Goal: Information Seeking & Learning: Learn about a topic

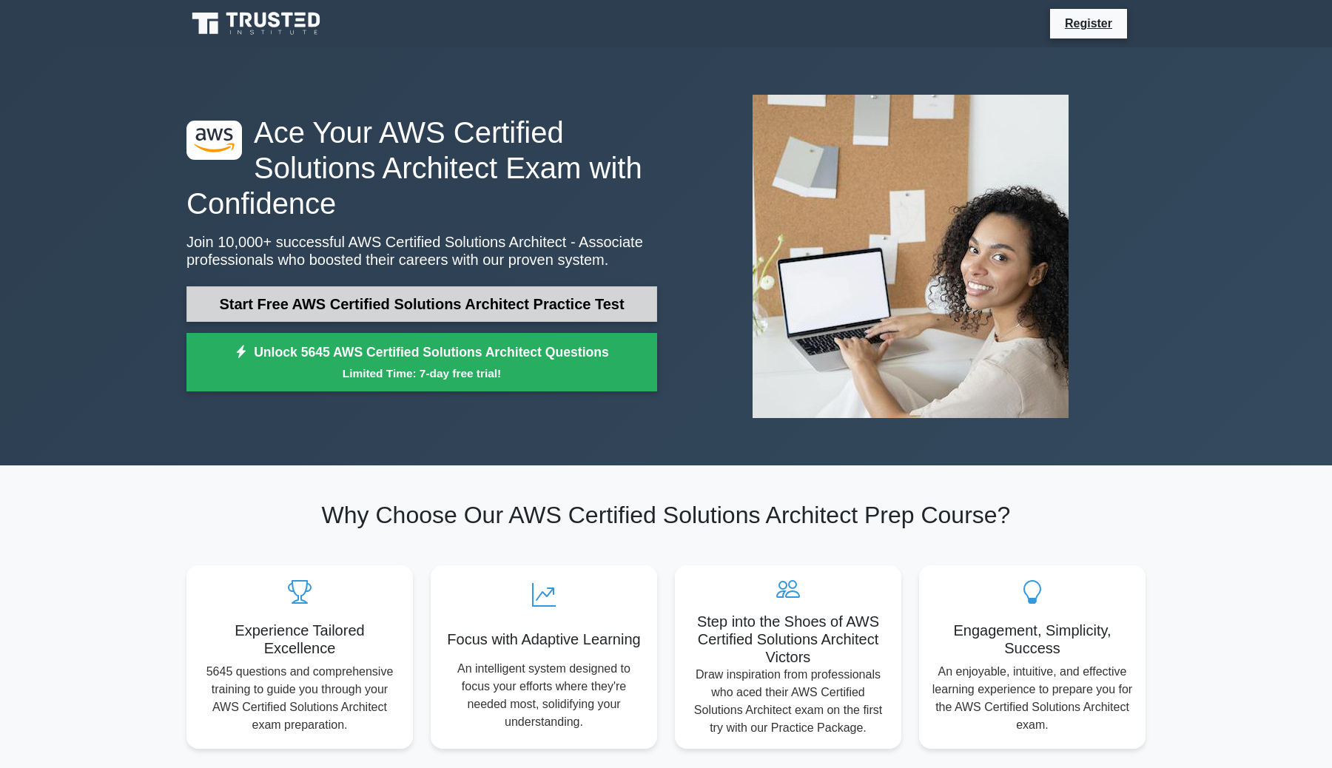
click at [443, 299] on link "Start Free AWS Certified Solutions Architect Practice Test" at bounding box center [422, 304] width 471 height 36
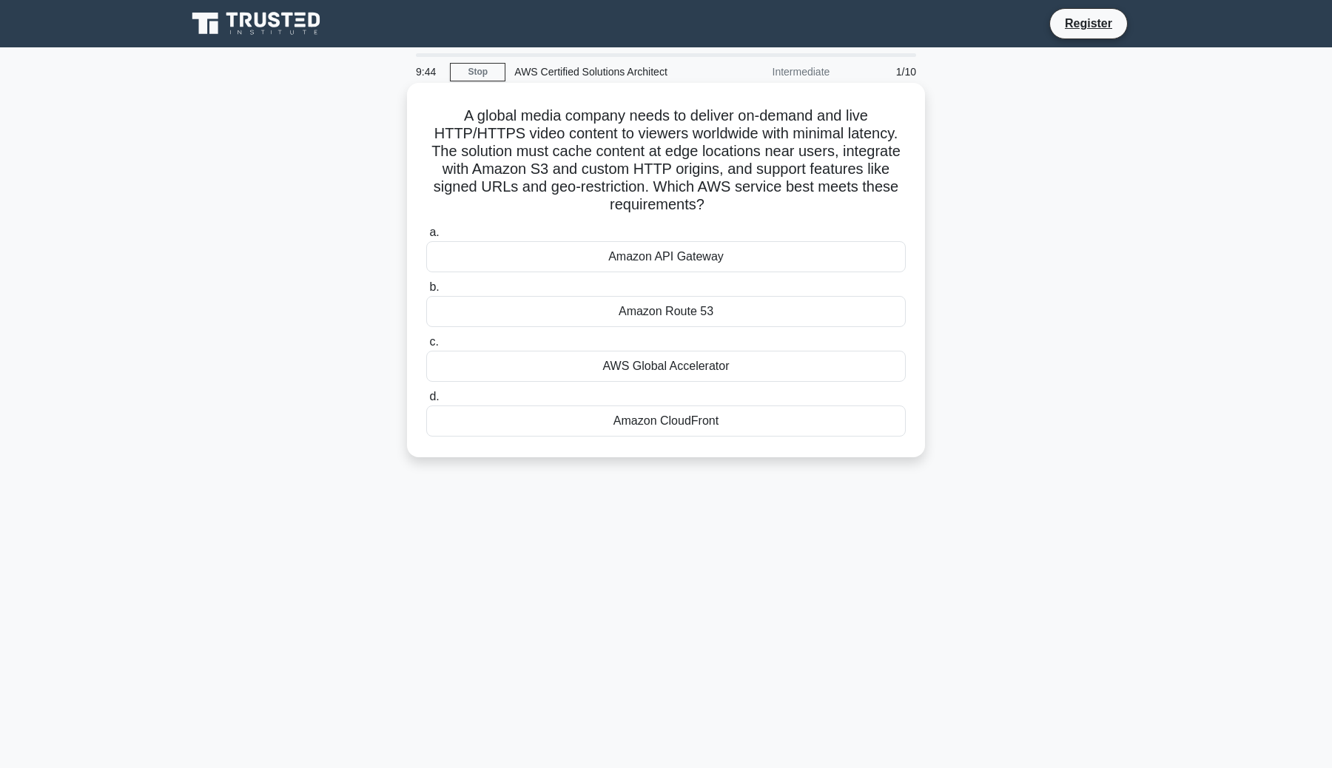
click at [921, 403] on div "A global media company needs to deliver on-demand and live HTTP/HTTPS video con…" at bounding box center [666, 270] width 518 height 374
click at [810, 337] on label "c. AWS Global Accelerator" at bounding box center [666, 357] width 480 height 49
click at [426, 337] on input "c. AWS Global Accelerator" at bounding box center [426, 342] width 0 height 10
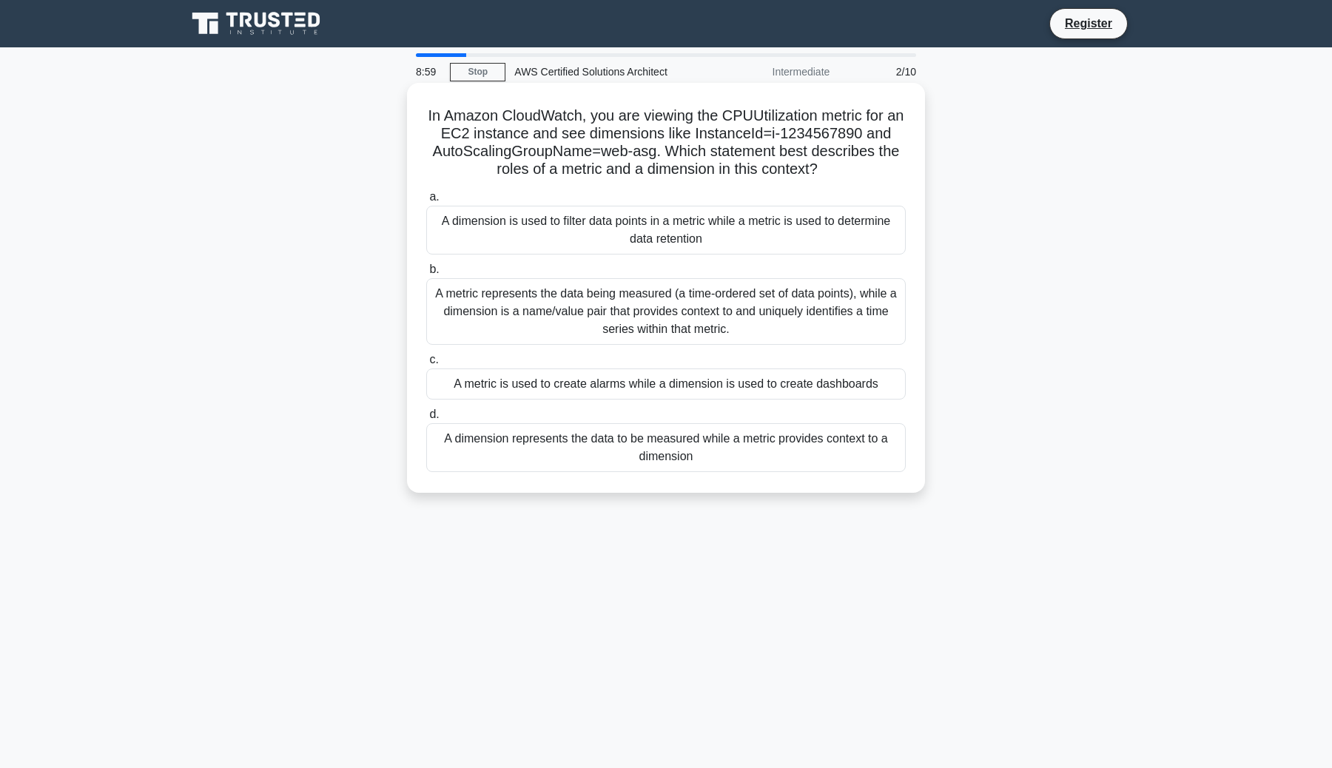
click at [548, 351] on div "a. A dimension is used to filter data points in a metric while a metric is used…" at bounding box center [665, 330] width 497 height 290
click at [554, 305] on div "A metric represents the data being measured (a time-ordered set of data points)…" at bounding box center [666, 311] width 480 height 67
click at [426, 275] on input "b. A metric represents the data being measured (a time-ordered set of data poin…" at bounding box center [426, 270] width 0 height 10
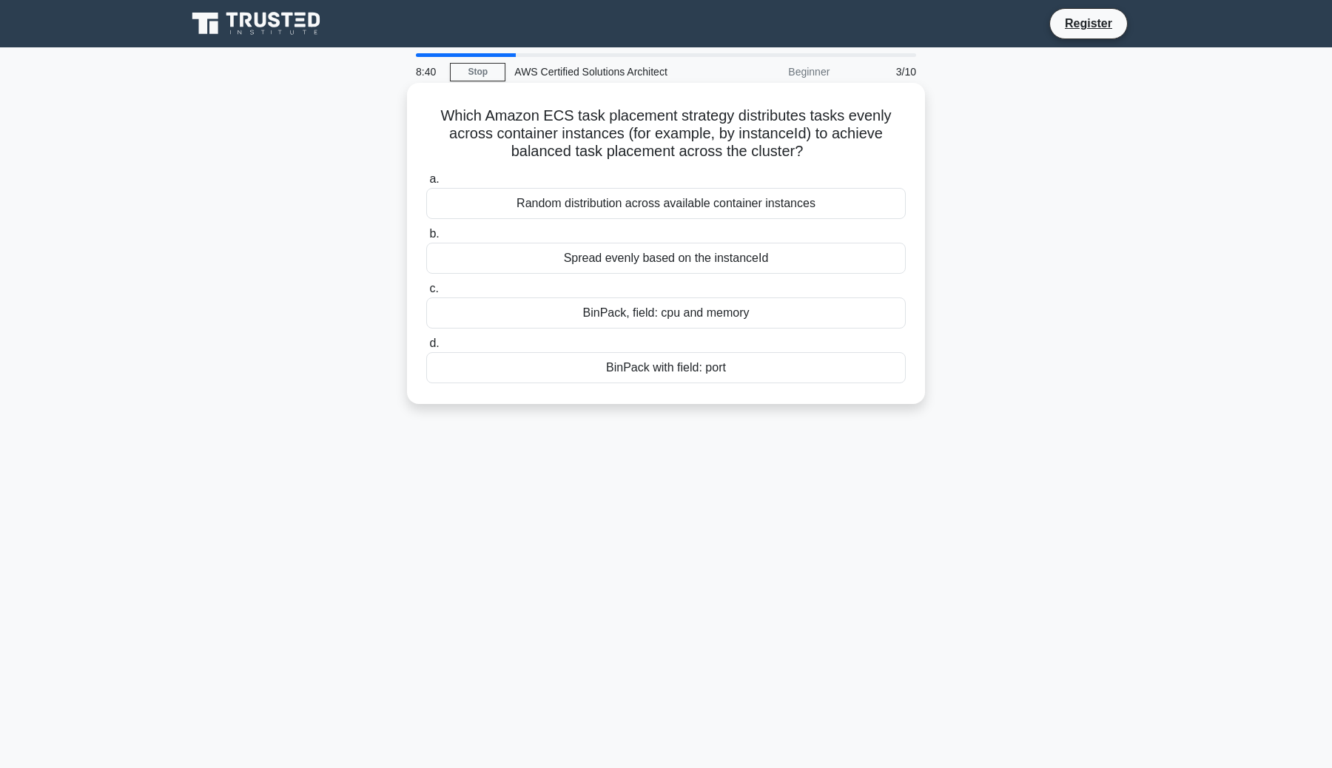
click at [726, 258] on div "Spread evenly based on the instanceId" at bounding box center [666, 258] width 480 height 31
click at [426, 239] on input "b. Spread evenly based on the instanceId" at bounding box center [426, 234] width 0 height 10
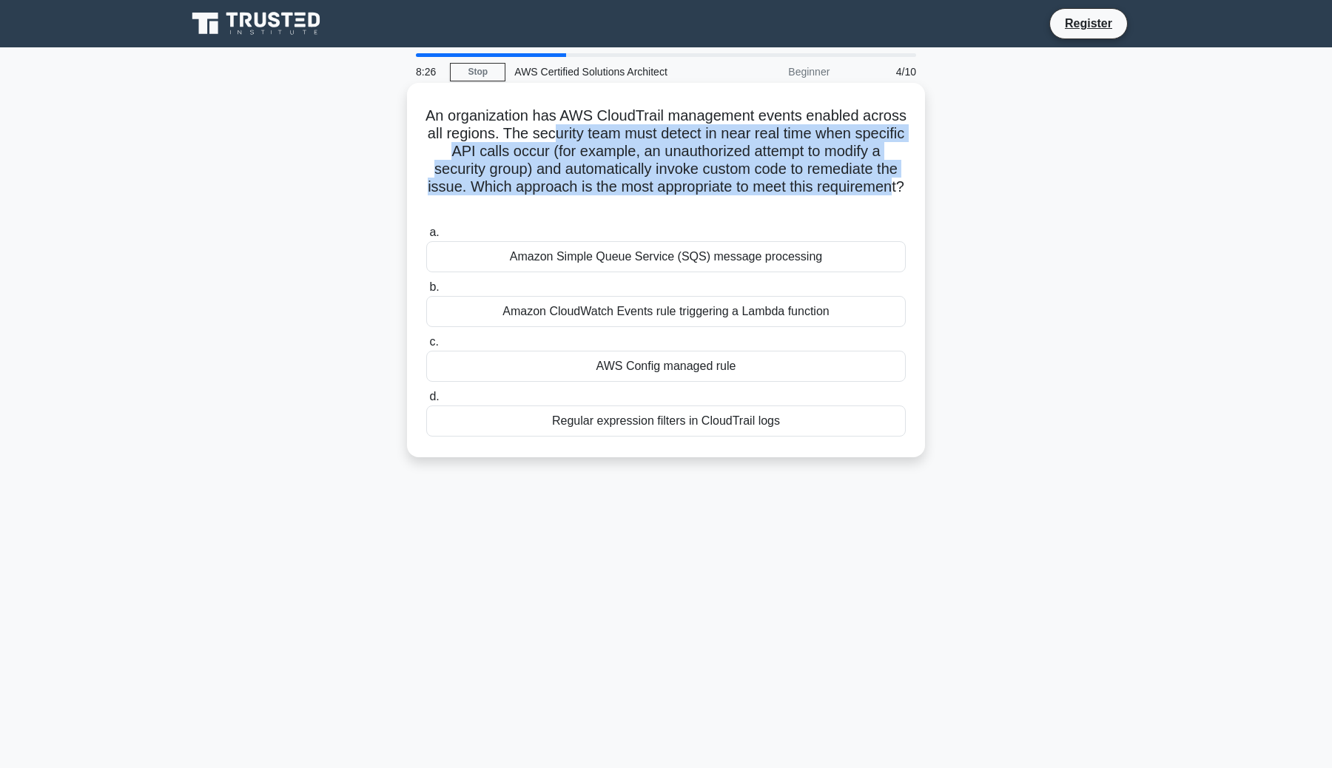
drag, startPoint x: 551, startPoint y: 135, endPoint x: 892, endPoint y: 187, distance: 345.1
click at [892, 187] on h5 "An organization has AWS CloudTrail management events enabled across all regions…" at bounding box center [666, 161] width 483 height 108
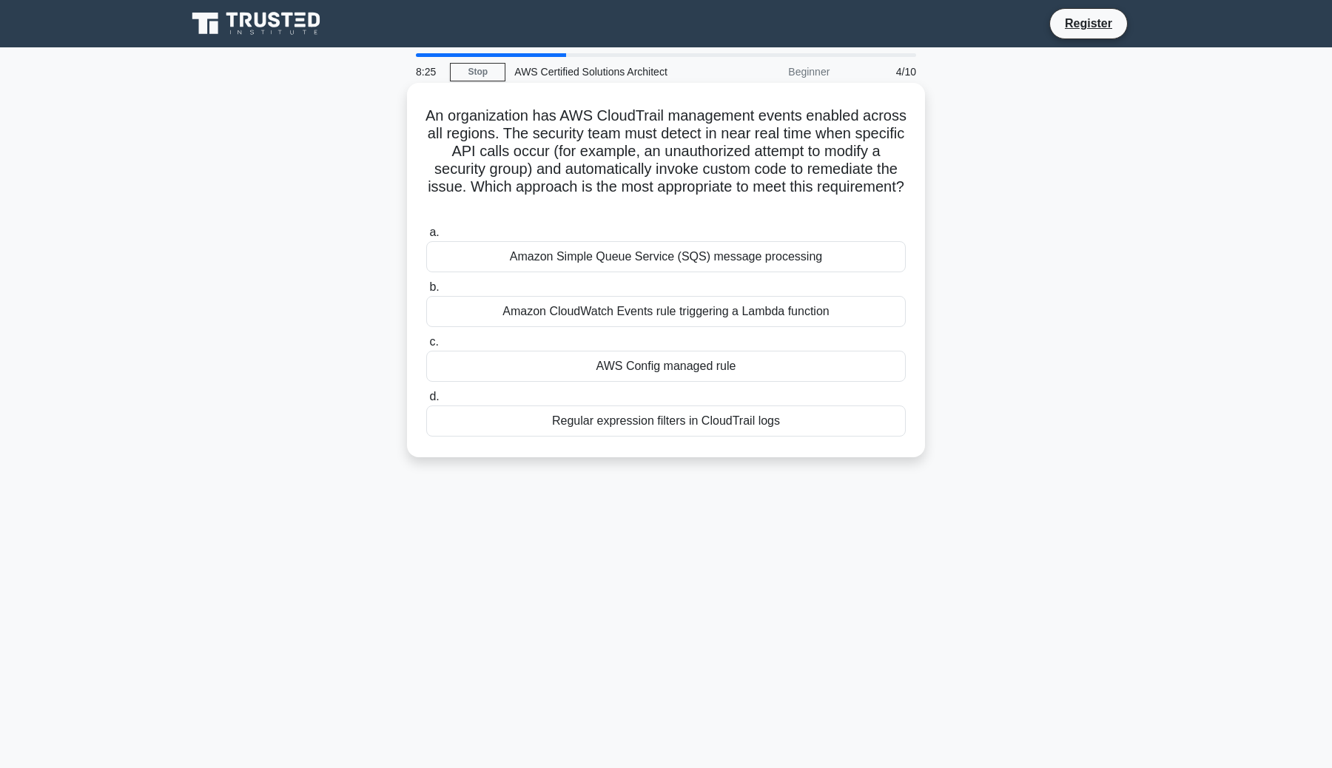
click at [842, 212] on h5 "An organization has AWS CloudTrail management events enabled across all regions…" at bounding box center [666, 161] width 483 height 108
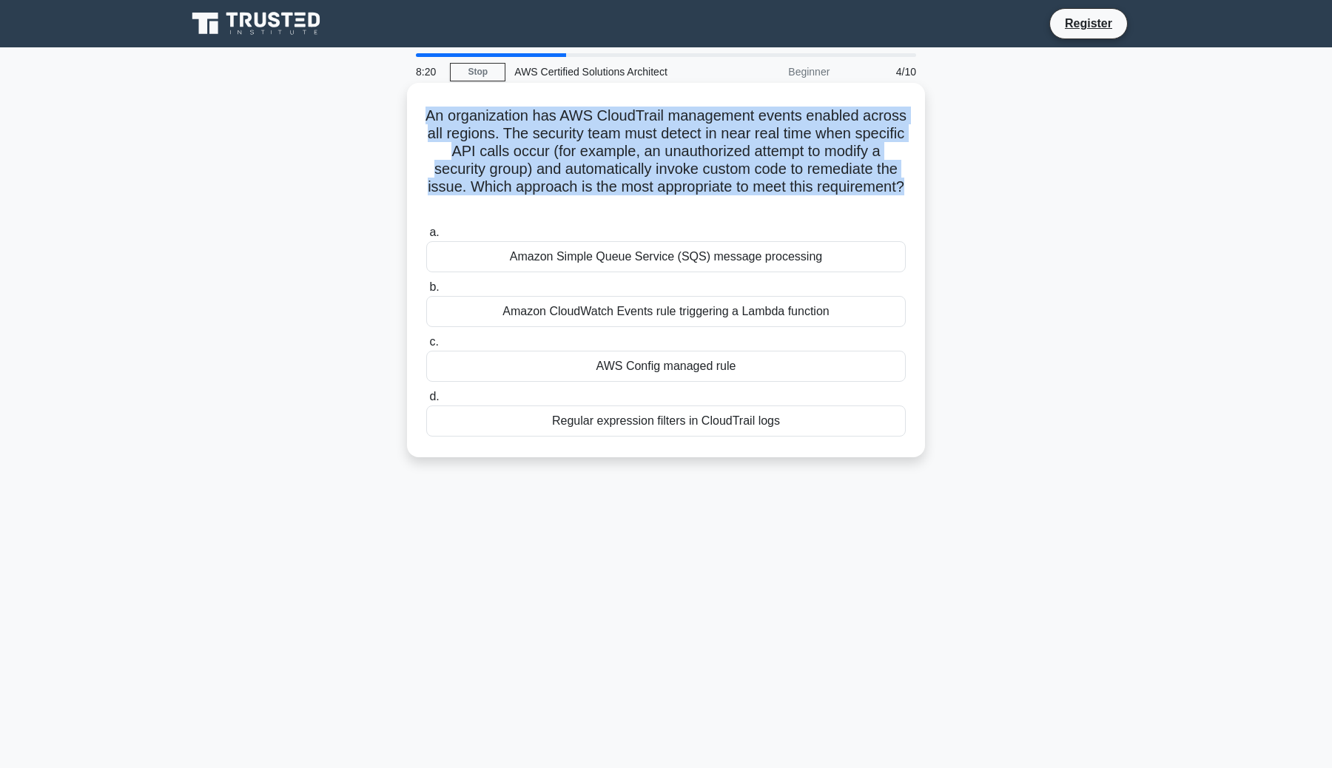
drag, startPoint x: 907, startPoint y: 189, endPoint x: 412, endPoint y: 119, distance: 499.3
click at [412, 119] on div "An organization has AWS CloudTrail management events enabled across all regions…" at bounding box center [666, 270] width 518 height 374
click at [909, 189] on div "An organization has AWS CloudTrail management events enabled across all regions…" at bounding box center [666, 270] width 506 height 363
drag, startPoint x: 909, startPoint y: 189, endPoint x: 441, endPoint y: 110, distance: 474.5
click at [441, 110] on div "An organization has AWS CloudTrail management events enabled across all regions…" at bounding box center [666, 270] width 506 height 363
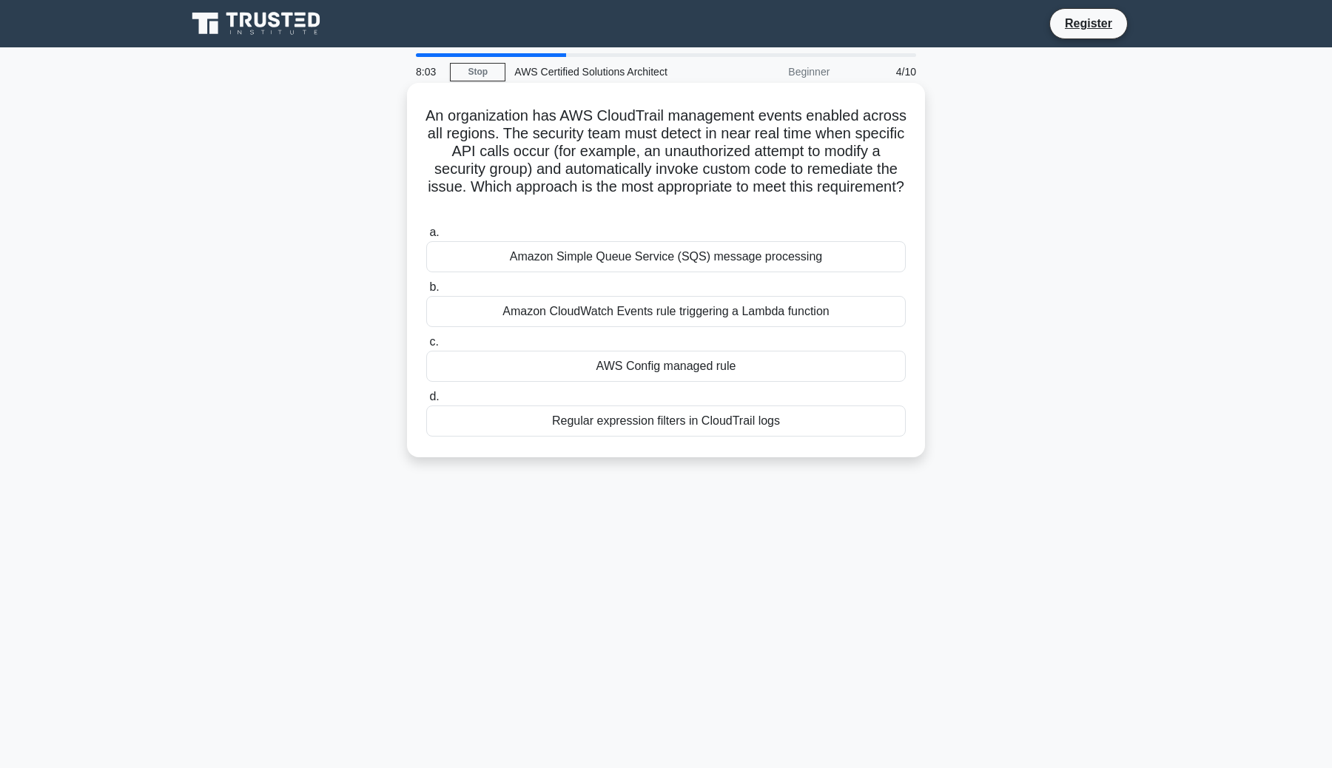
click at [633, 206] on h5 "An organization has AWS CloudTrail management events enabled across all regions…" at bounding box center [666, 161] width 483 height 108
click at [631, 261] on div "Amazon Simple Queue Service (SQS) message processing" at bounding box center [666, 256] width 480 height 31
click at [426, 238] on input "a. Amazon Simple Queue Service (SQS) message processing" at bounding box center [426, 233] width 0 height 10
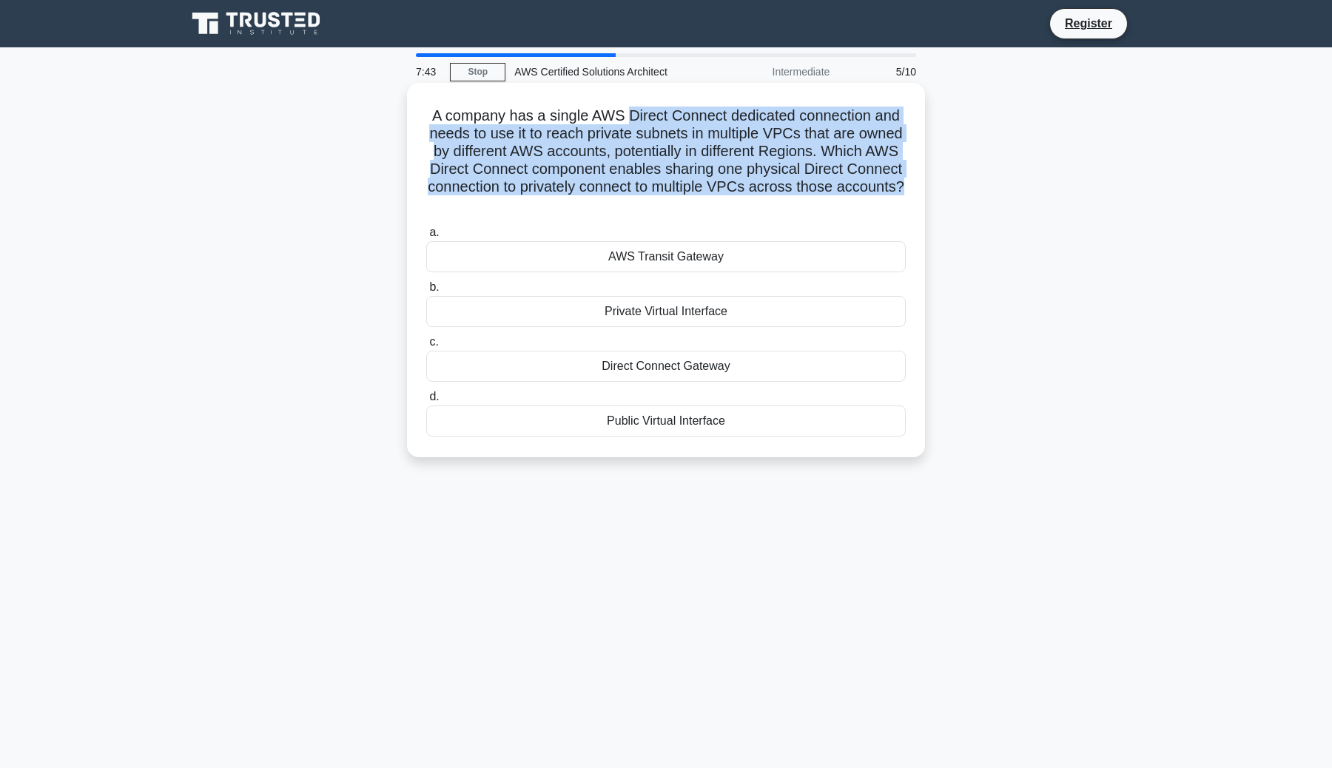
drag, startPoint x: 633, startPoint y: 113, endPoint x: 900, endPoint y: 188, distance: 277.4
click at [900, 188] on h5 "A company has a single AWS Direct Connect dedicated connection and needs to use…" at bounding box center [666, 161] width 483 height 108
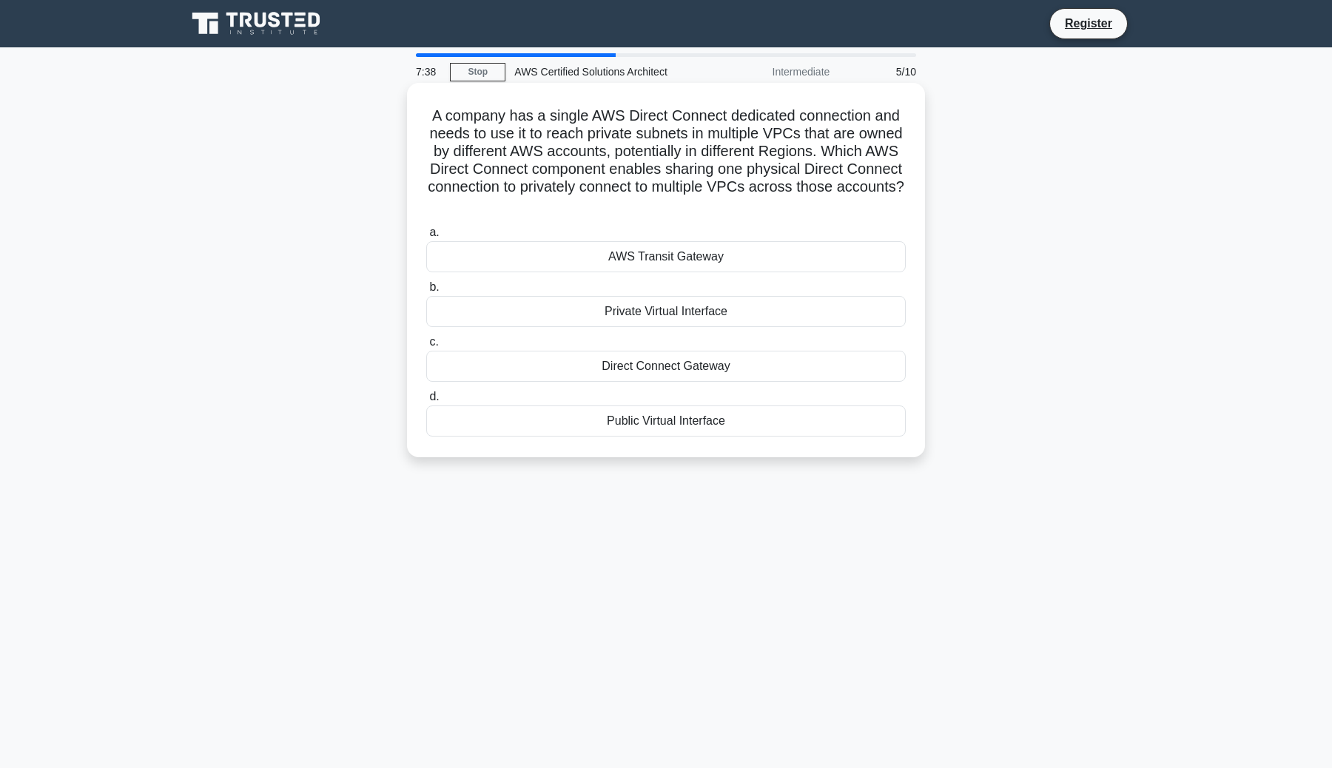
click at [672, 363] on div "Direct Connect Gateway" at bounding box center [666, 366] width 480 height 31
click at [426, 347] on input "c. Direct Connect Gateway" at bounding box center [426, 342] width 0 height 10
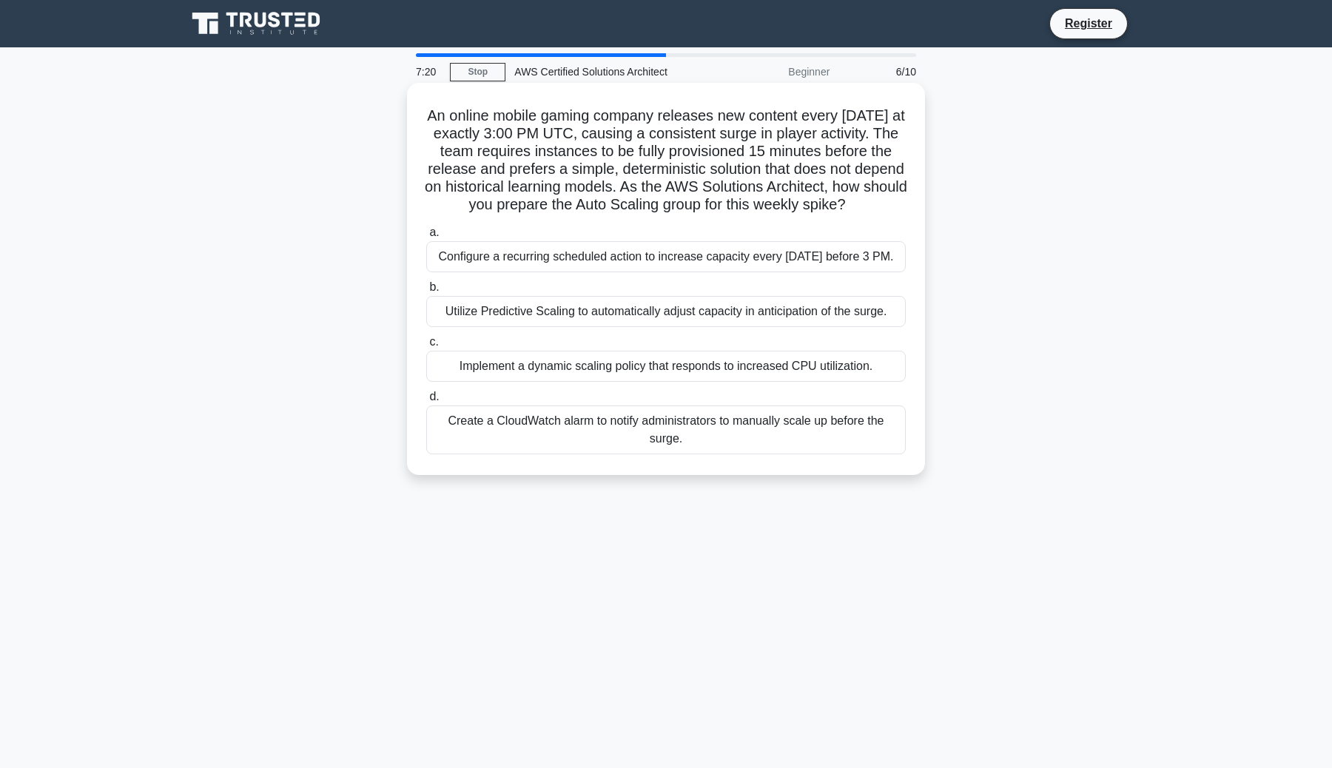
drag, startPoint x: 594, startPoint y: 132, endPoint x: 896, endPoint y: 202, distance: 309.9
click at [896, 202] on h5 "An online mobile gaming company releases new content every [DATE] at exactly 3:…" at bounding box center [666, 161] width 483 height 108
click at [746, 220] on div "An online mobile gaming company releases new content every [DATE] at exactly 3:…" at bounding box center [666, 279] width 506 height 380
click at [662, 367] on div "Implement a dynamic scaling policy that responds to increased CPU utilization." at bounding box center [666, 366] width 480 height 31
click at [426, 347] on input "c. Implement a dynamic scaling policy that responds to increased CPU utilizatio…" at bounding box center [426, 342] width 0 height 10
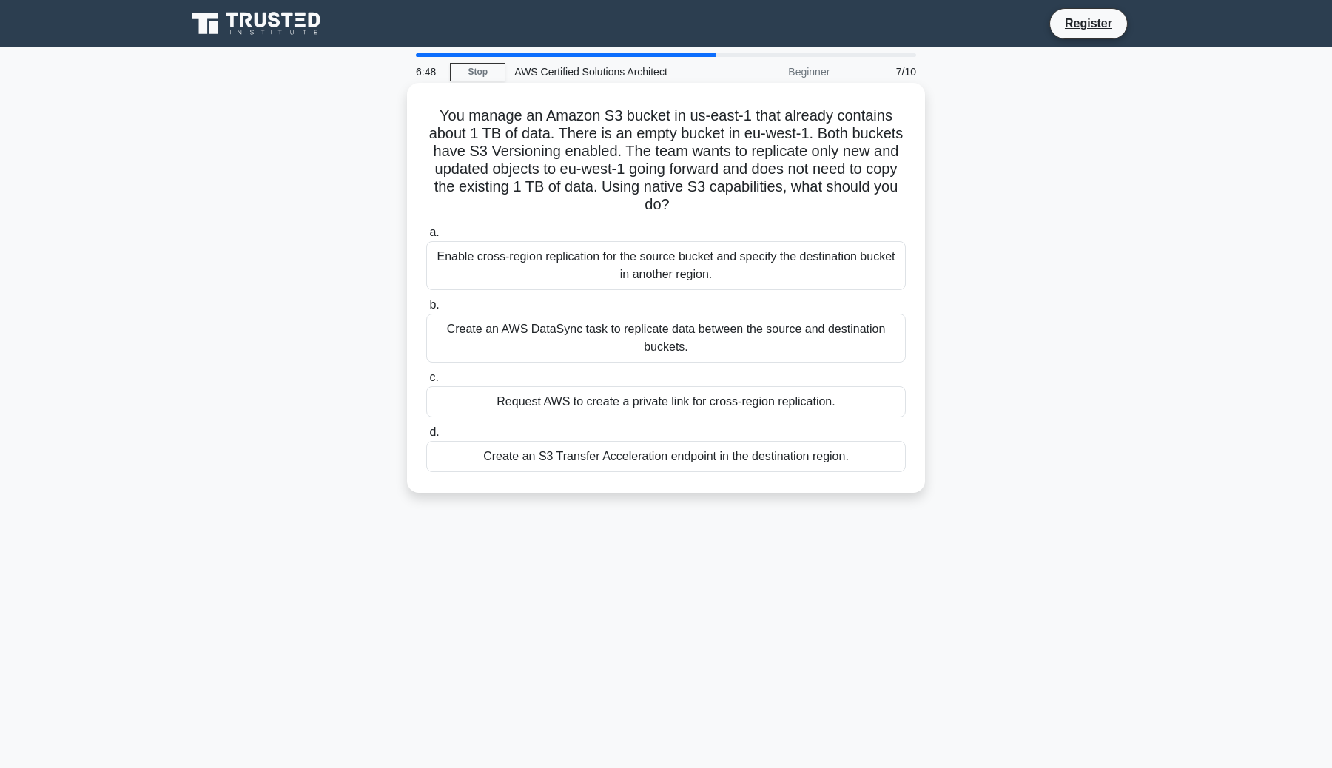
click at [680, 221] on div "You manage an Amazon S3 bucket in us-east-1 that already contains about 1 TB of…" at bounding box center [666, 288] width 506 height 398
drag, startPoint x: 576, startPoint y: 137, endPoint x: 769, endPoint y: 141, distance: 193.2
click at [769, 141] on h5 "You manage an Amazon S3 bucket in us-east-1 that already contains about 1 TB of…" at bounding box center [666, 161] width 483 height 108
click at [817, 125] on h5 "You manage an Amazon S3 bucket in us-east-1 that already contains about 1 TB of…" at bounding box center [666, 161] width 483 height 108
drag, startPoint x: 819, startPoint y: 128, endPoint x: 898, endPoint y: 195, distance: 102.9
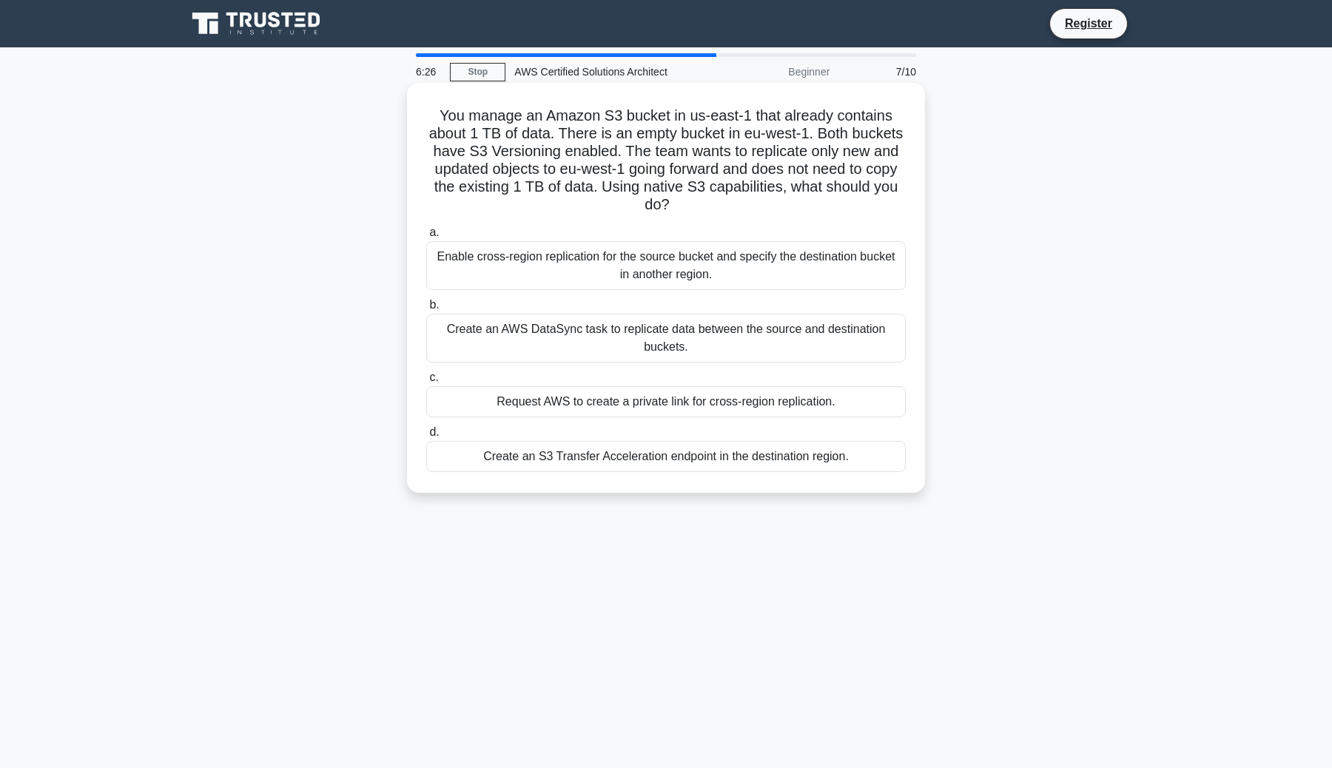
click at [900, 197] on h5 "You manage an Amazon S3 bucket in us-east-1 that already contains about 1 TB of…" at bounding box center [666, 161] width 483 height 108
click at [676, 460] on div "Create an S3 Transfer Acceleration endpoint in the destination region." at bounding box center [666, 456] width 480 height 31
click at [426, 437] on input "d. Create an S3 Transfer Acceleration endpoint in the destination region." at bounding box center [426, 433] width 0 height 10
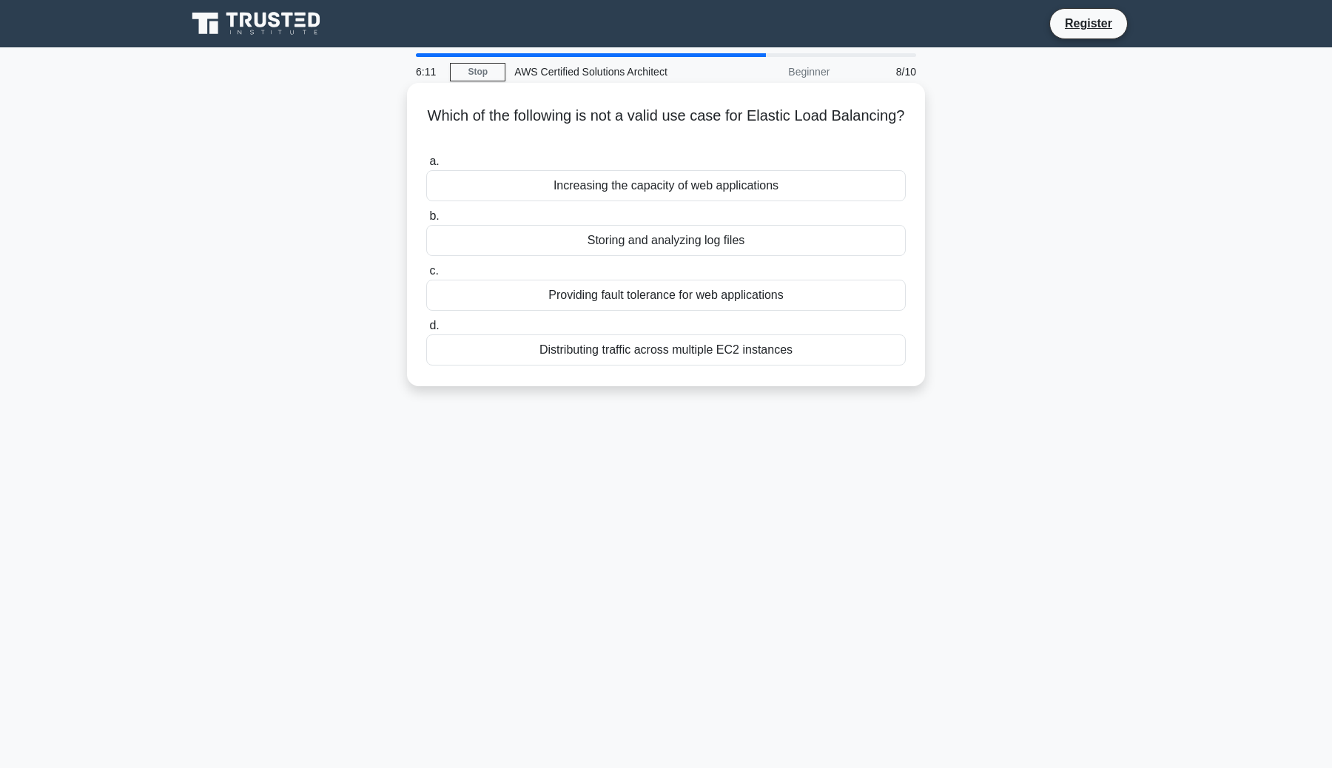
click at [662, 241] on div "Storing and analyzing log files" at bounding box center [666, 240] width 480 height 31
click at [426, 221] on input "b. Storing and analyzing log files" at bounding box center [426, 217] width 0 height 10
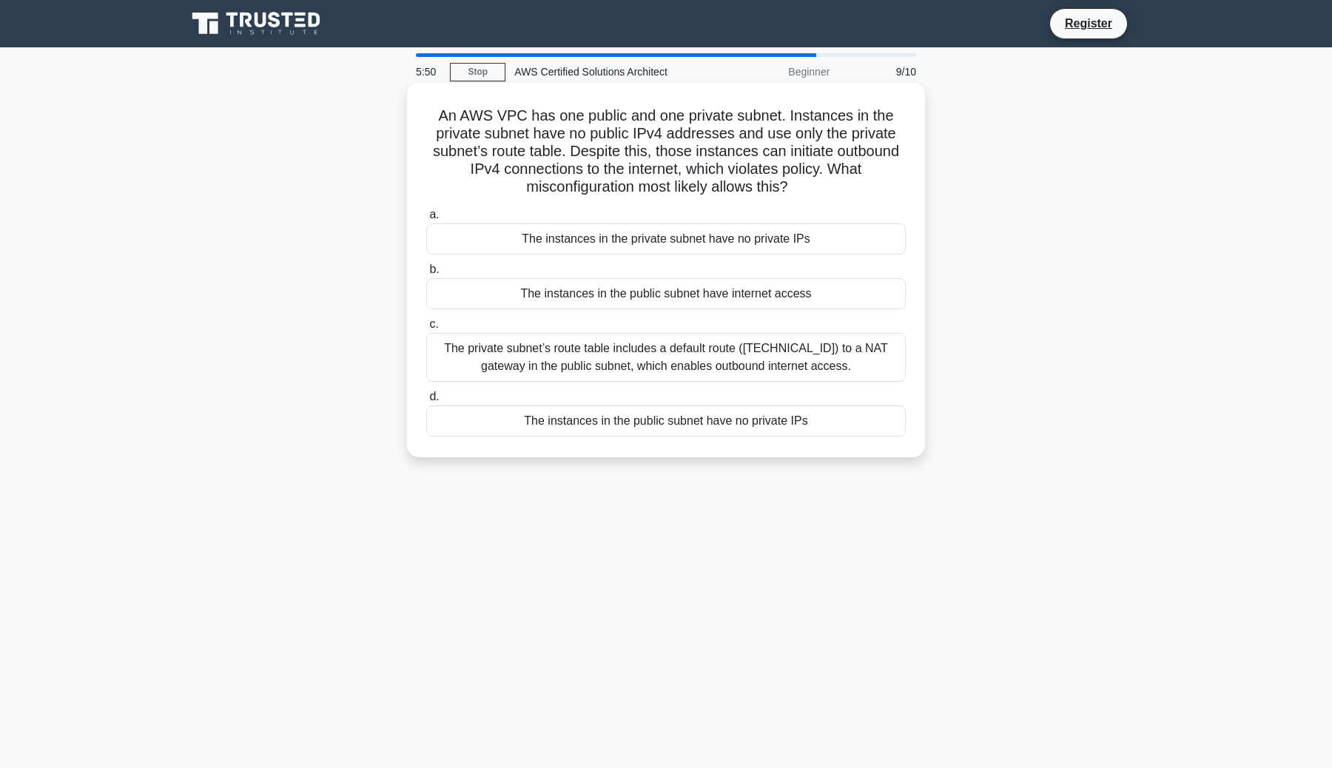
click at [647, 361] on div "The private subnet’s route table includes a default route ([TECHNICAL_ID]) to a…" at bounding box center [666, 357] width 480 height 49
click at [426, 329] on input "c. The private subnet’s route table includes a default route ([TECHNICAL_ID]) t…" at bounding box center [426, 325] width 0 height 10
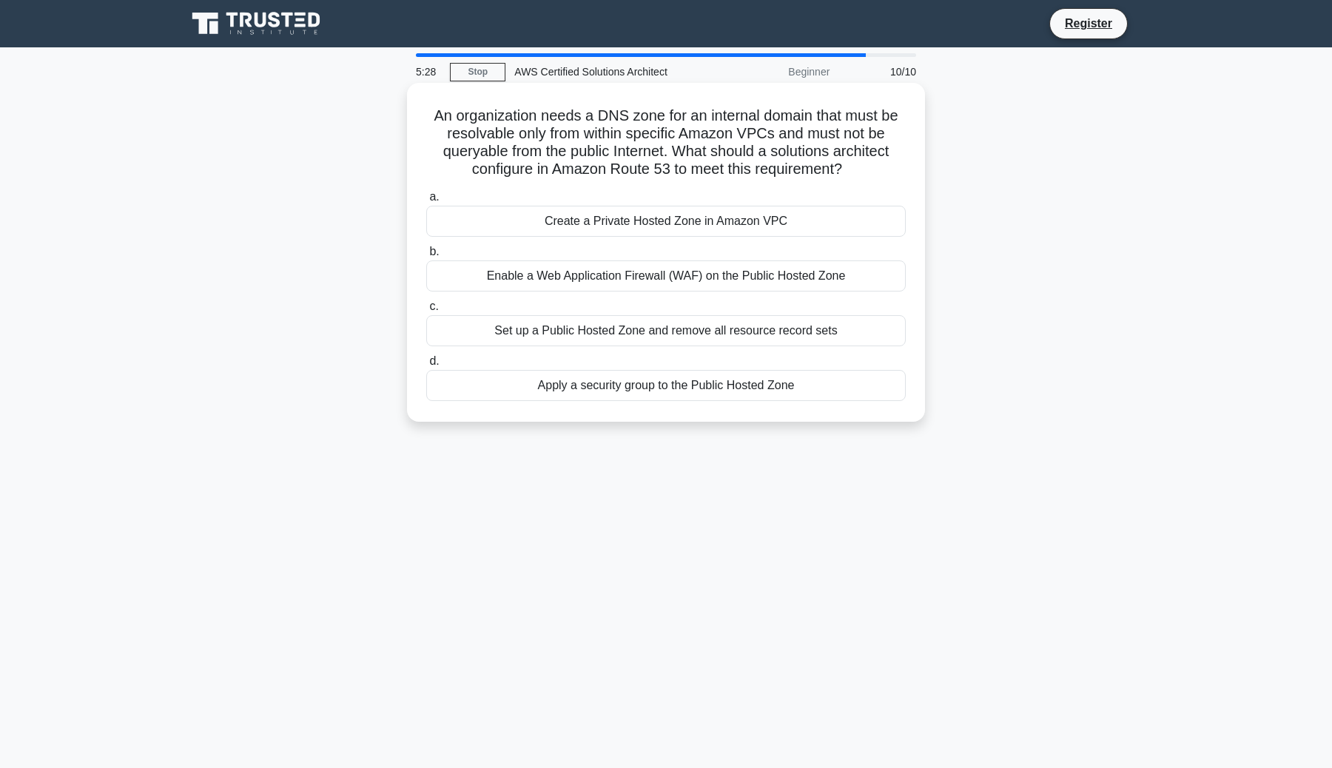
click at [645, 378] on div "Apply a security group to the Public Hosted Zone" at bounding box center [666, 385] width 480 height 31
click at [426, 366] on input "d. Apply a security group to the Public Hosted Zone" at bounding box center [426, 362] width 0 height 10
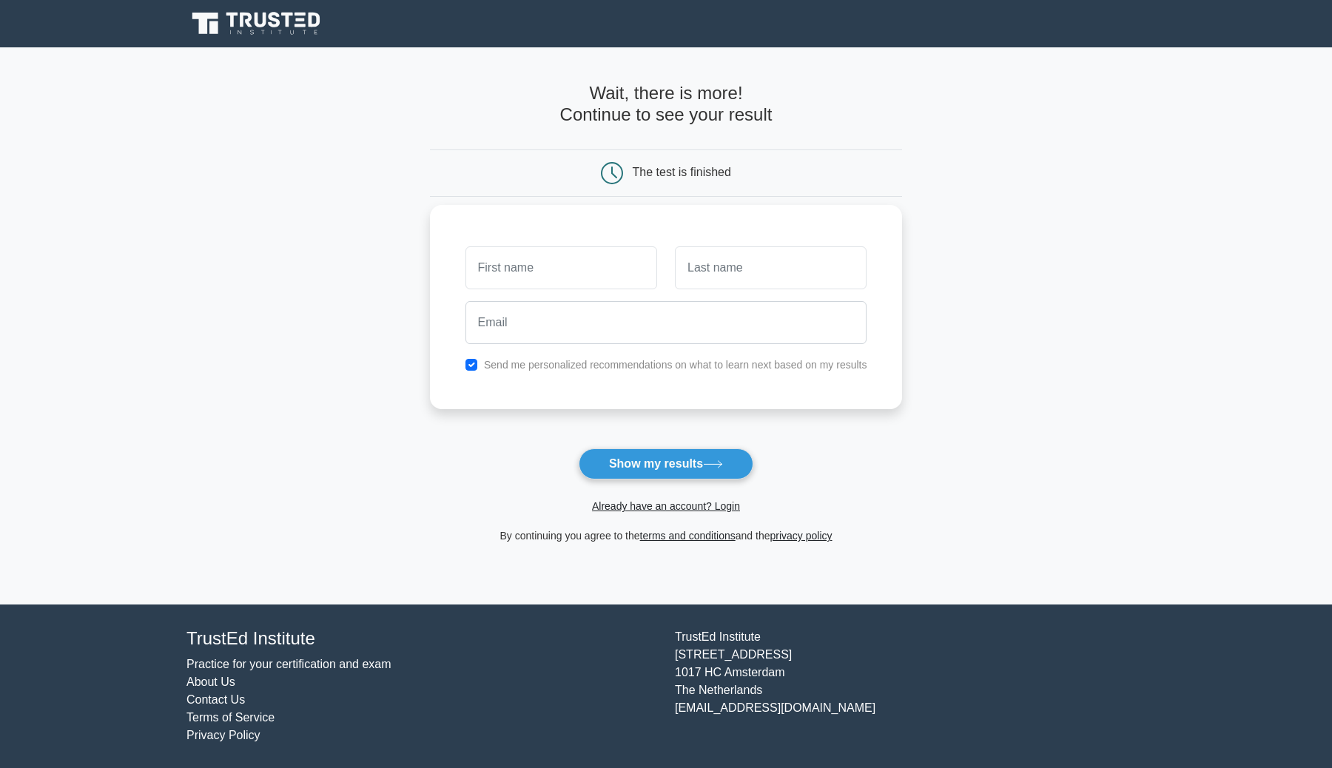
click at [603, 279] on input "text" at bounding box center [562, 267] width 192 height 43
type input "asd"
type input "test"
click at [535, 362] on label "Send me personalized recommendations on what to learn next based on my results" at bounding box center [675, 365] width 383 height 12
click at [548, 309] on input "email" at bounding box center [667, 322] width 402 height 43
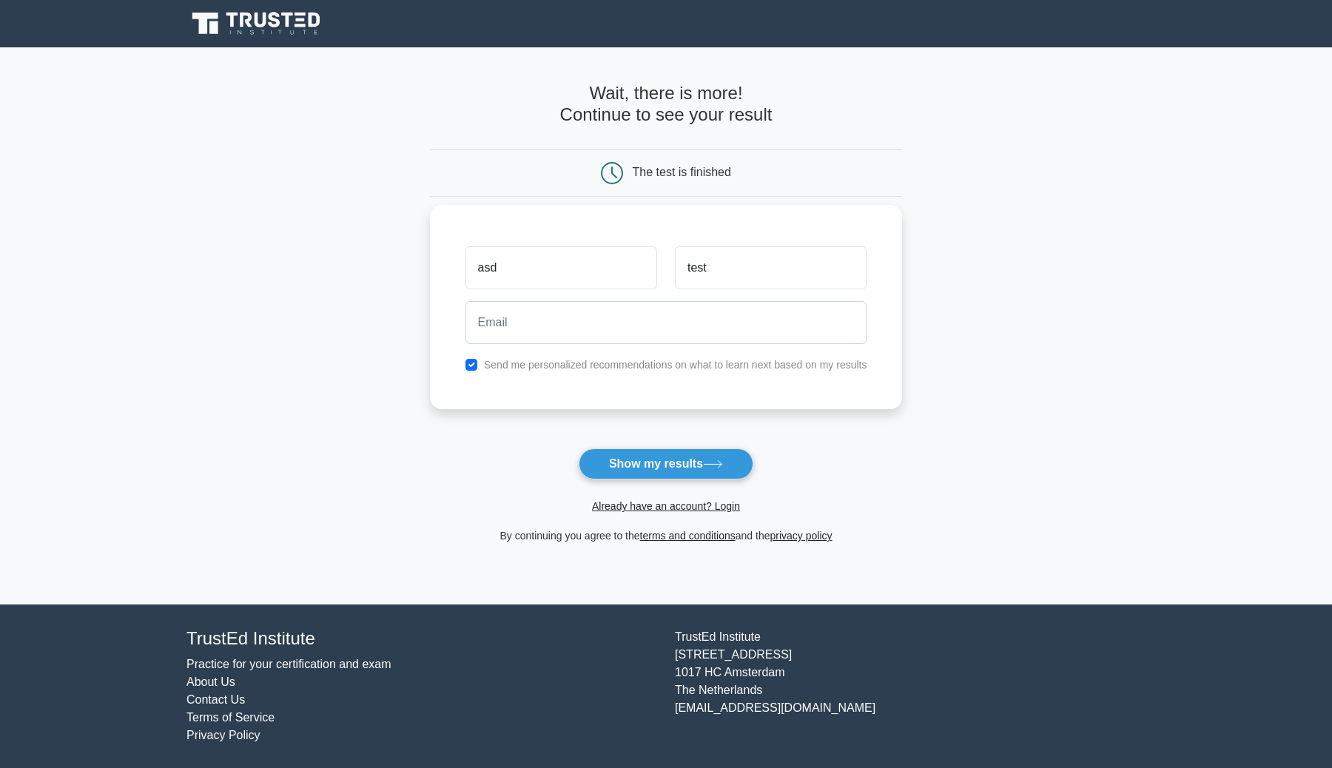
click at [462, 380] on div "asd test Send me personalized recommendations on what to learn next based on my…" at bounding box center [666, 307] width 473 height 204
click at [468, 369] on input "checkbox" at bounding box center [472, 365] width 12 height 12
checkbox input "false"
click at [503, 320] on input "email" at bounding box center [667, 322] width 402 height 43
type input "amelzekovic123@hotmail.com"
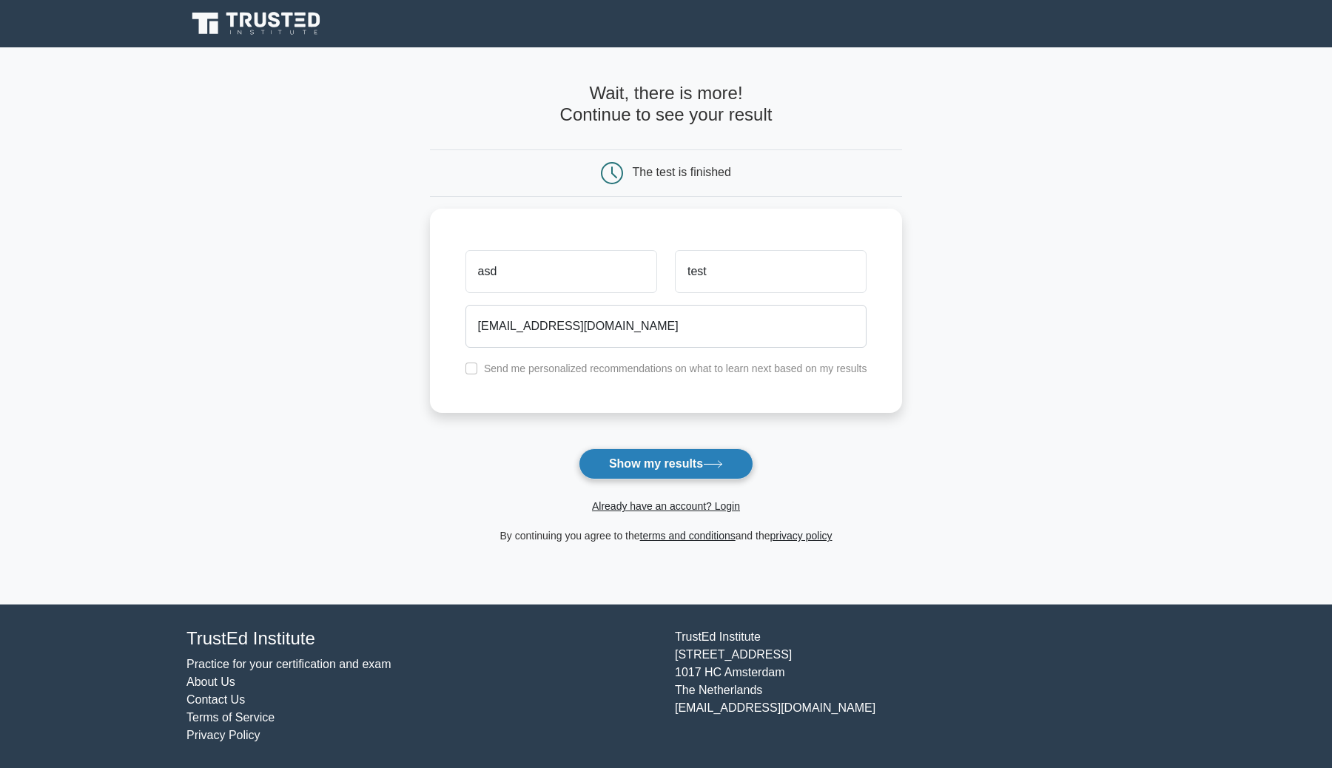
click at [650, 463] on button "Show my results" at bounding box center [666, 464] width 175 height 31
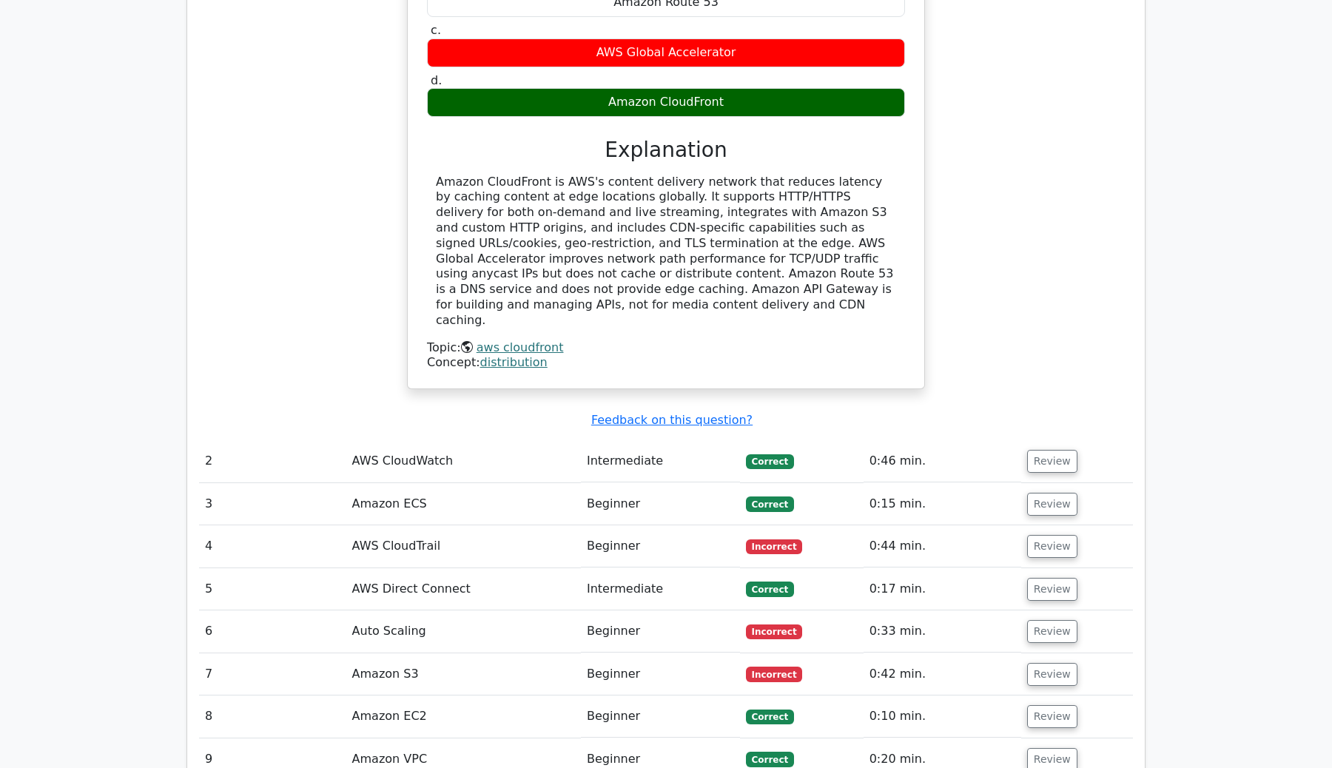
scroll to position [1687, 0]
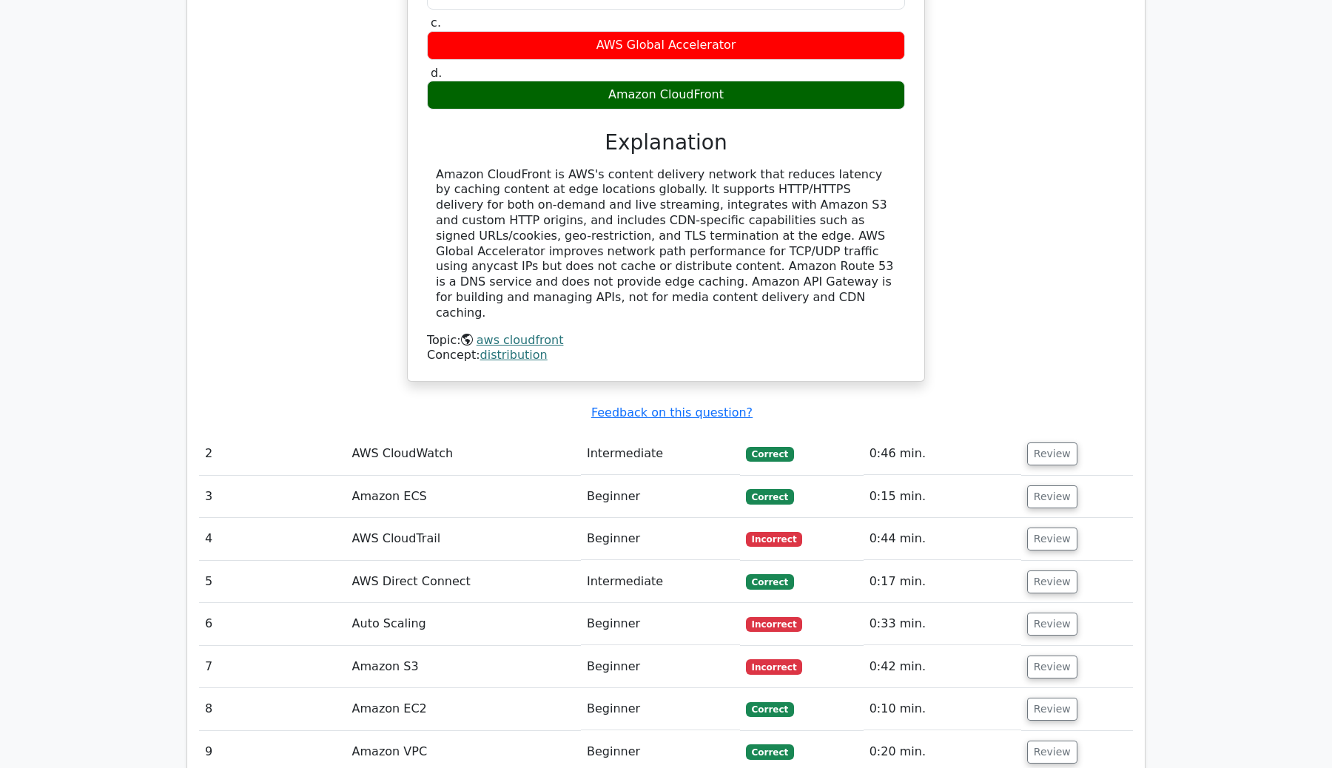
click at [665, 518] on td "Beginner" at bounding box center [660, 539] width 159 height 42
click at [577, 518] on td "AWS CloudTrail" at bounding box center [463, 539] width 235 height 42
click at [782, 518] on td "Incorrect" at bounding box center [802, 539] width 124 height 42
click at [1051, 528] on button "Review" at bounding box center [1052, 539] width 50 height 23
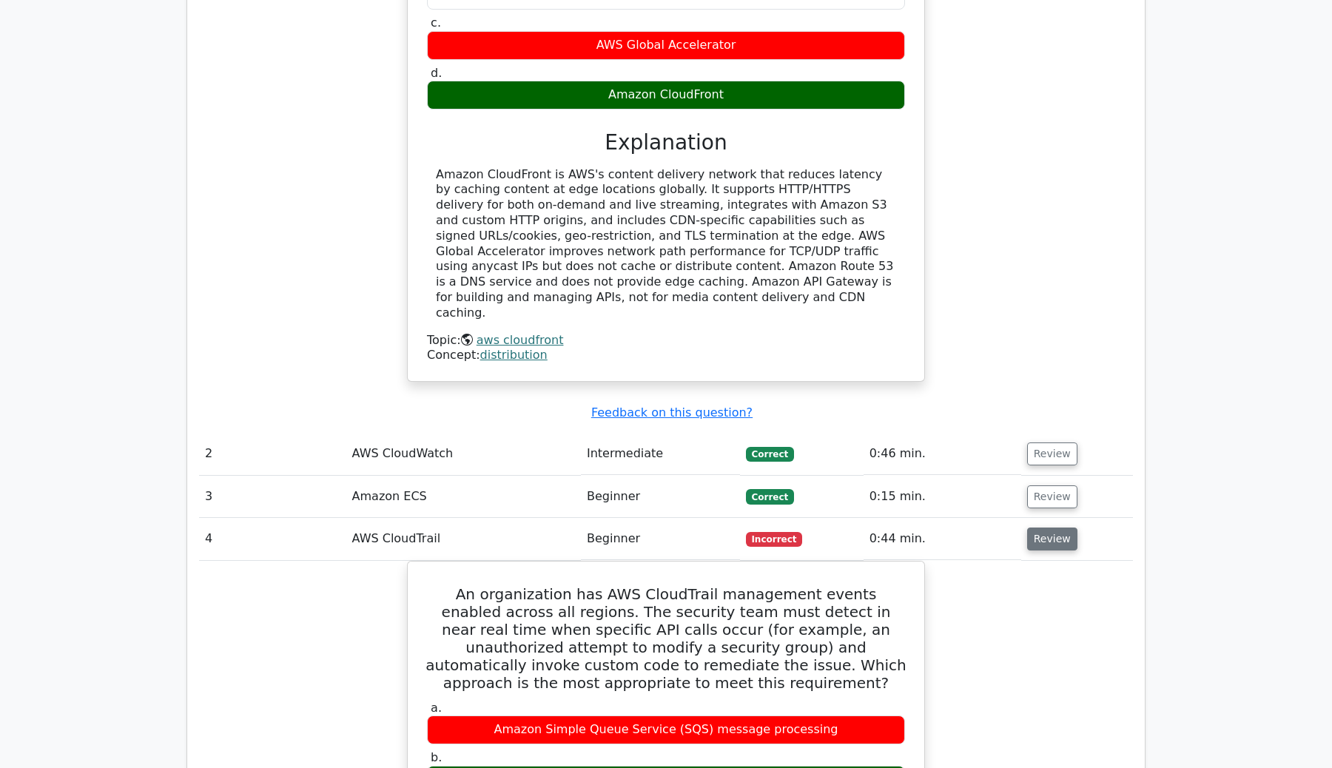
click at [1050, 528] on button "Review" at bounding box center [1052, 539] width 50 height 23
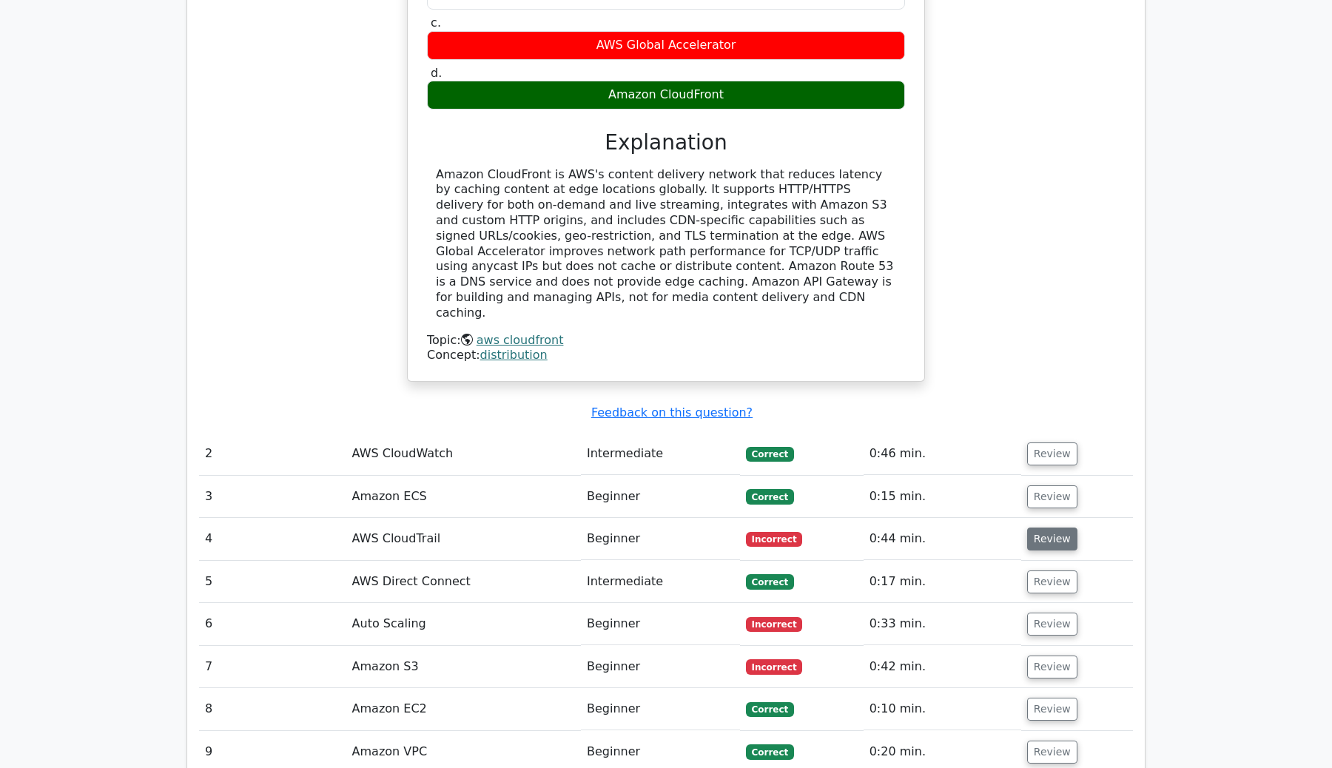
click at [1050, 528] on button "Review" at bounding box center [1052, 539] width 50 height 23
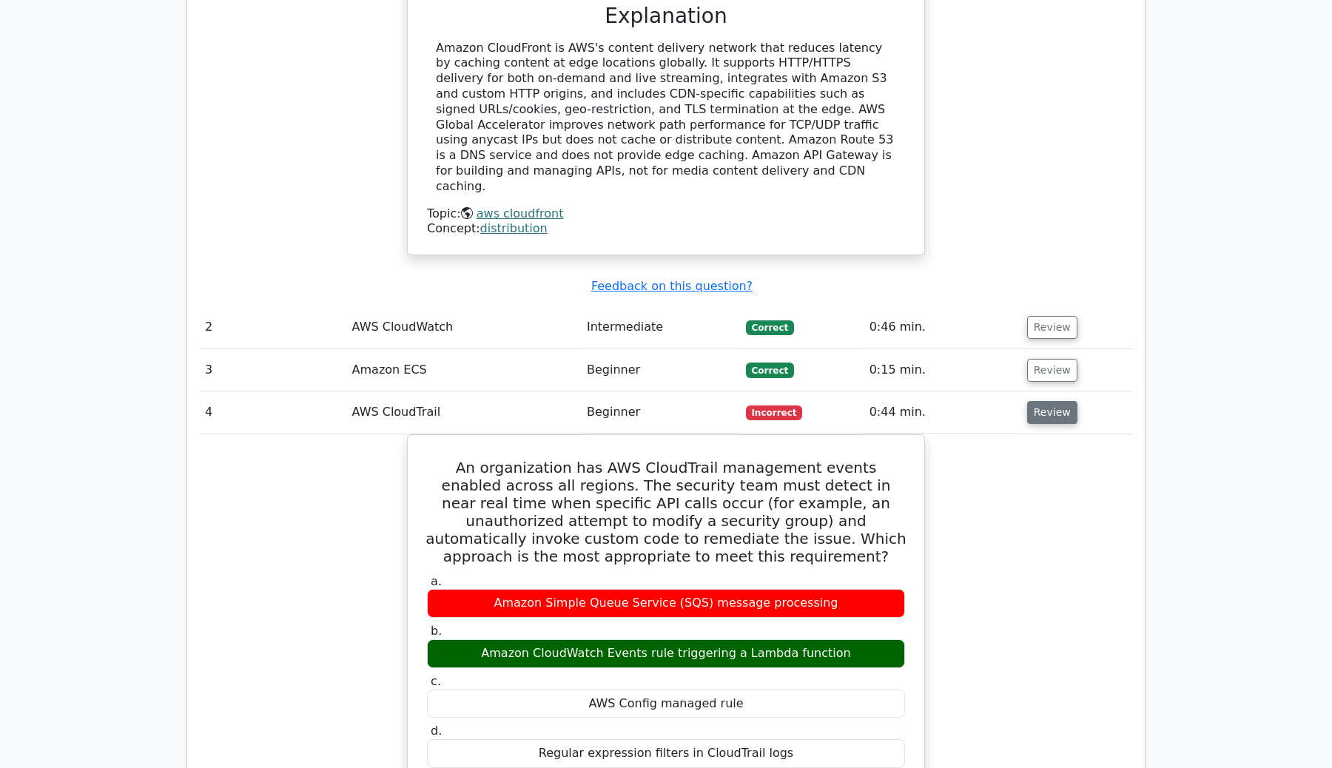
scroll to position [1814, 0]
click at [1038, 400] on button "Review" at bounding box center [1052, 411] width 50 height 23
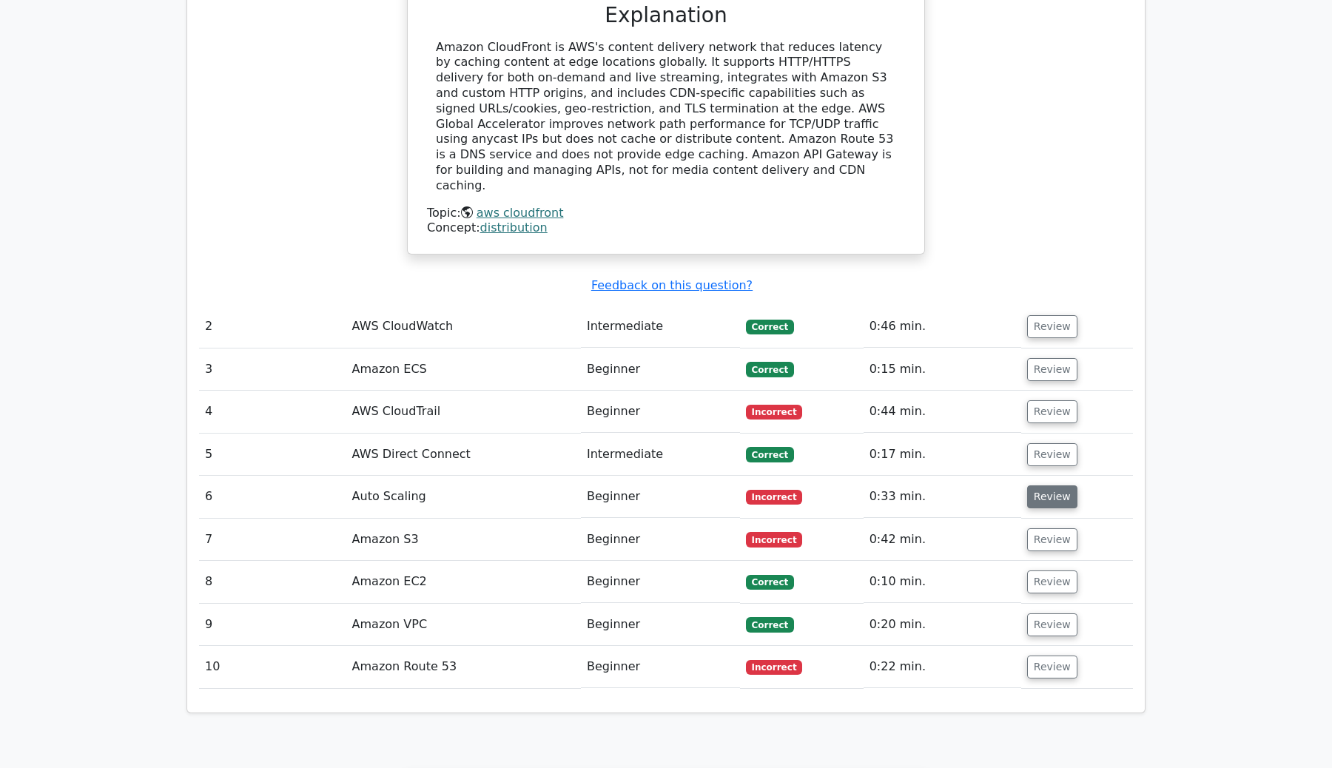
click at [1027, 486] on button "Review" at bounding box center [1052, 497] width 50 height 23
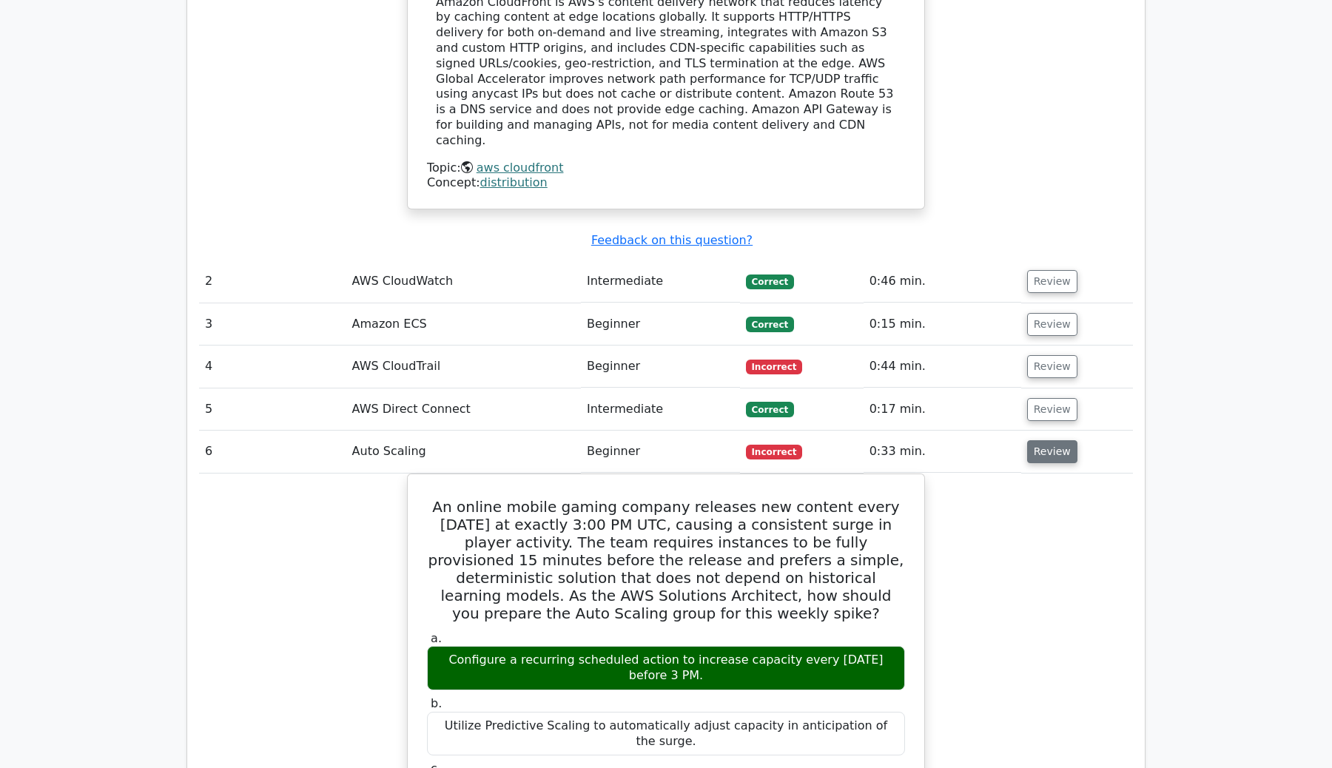
scroll to position [1866, 0]
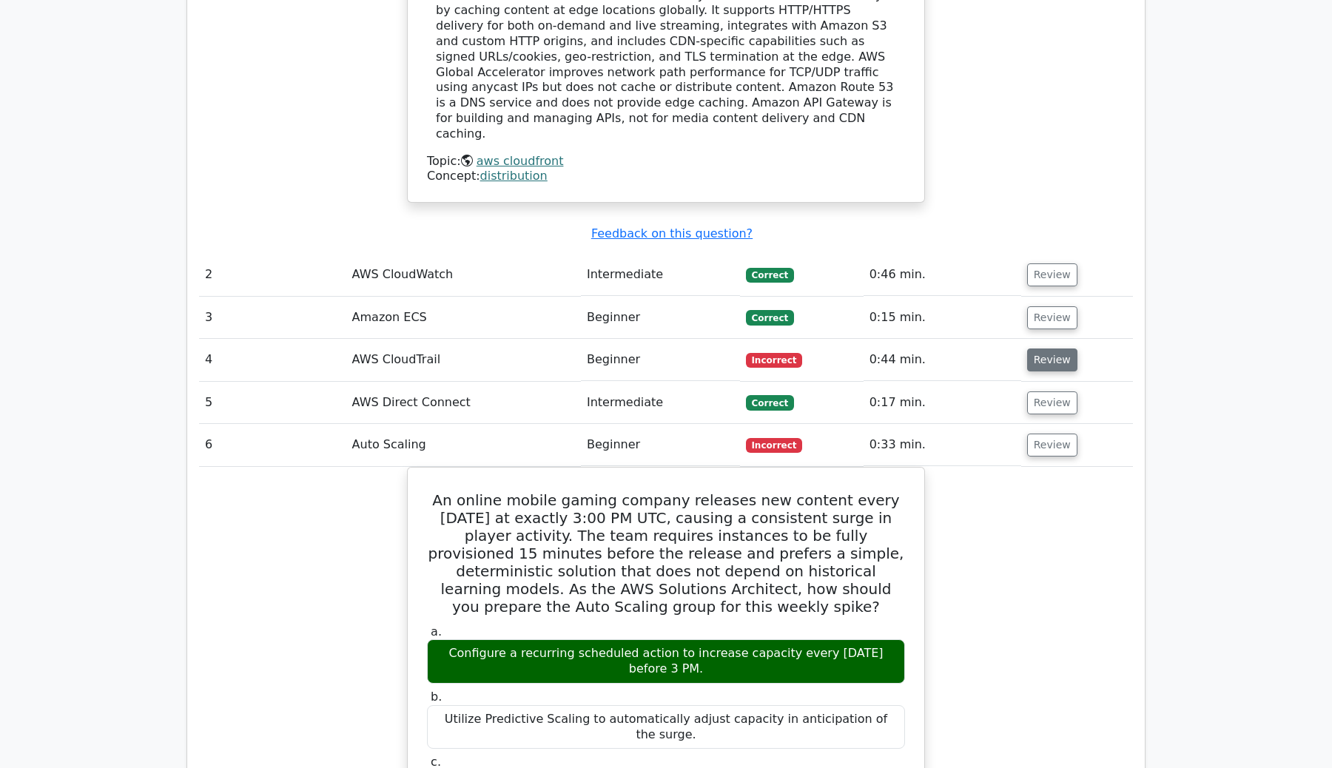
click at [1047, 349] on button "Review" at bounding box center [1052, 360] width 50 height 23
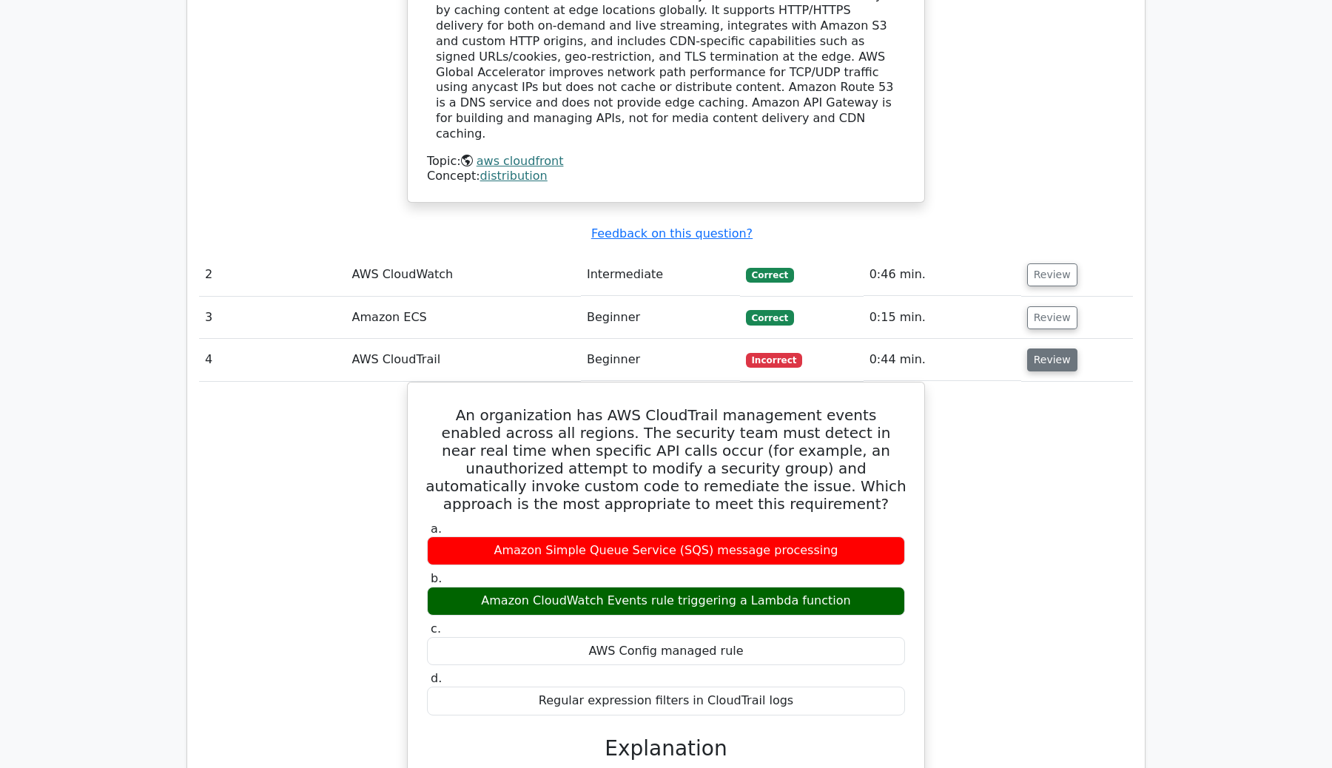
click at [1047, 349] on button "Review" at bounding box center [1052, 360] width 50 height 23
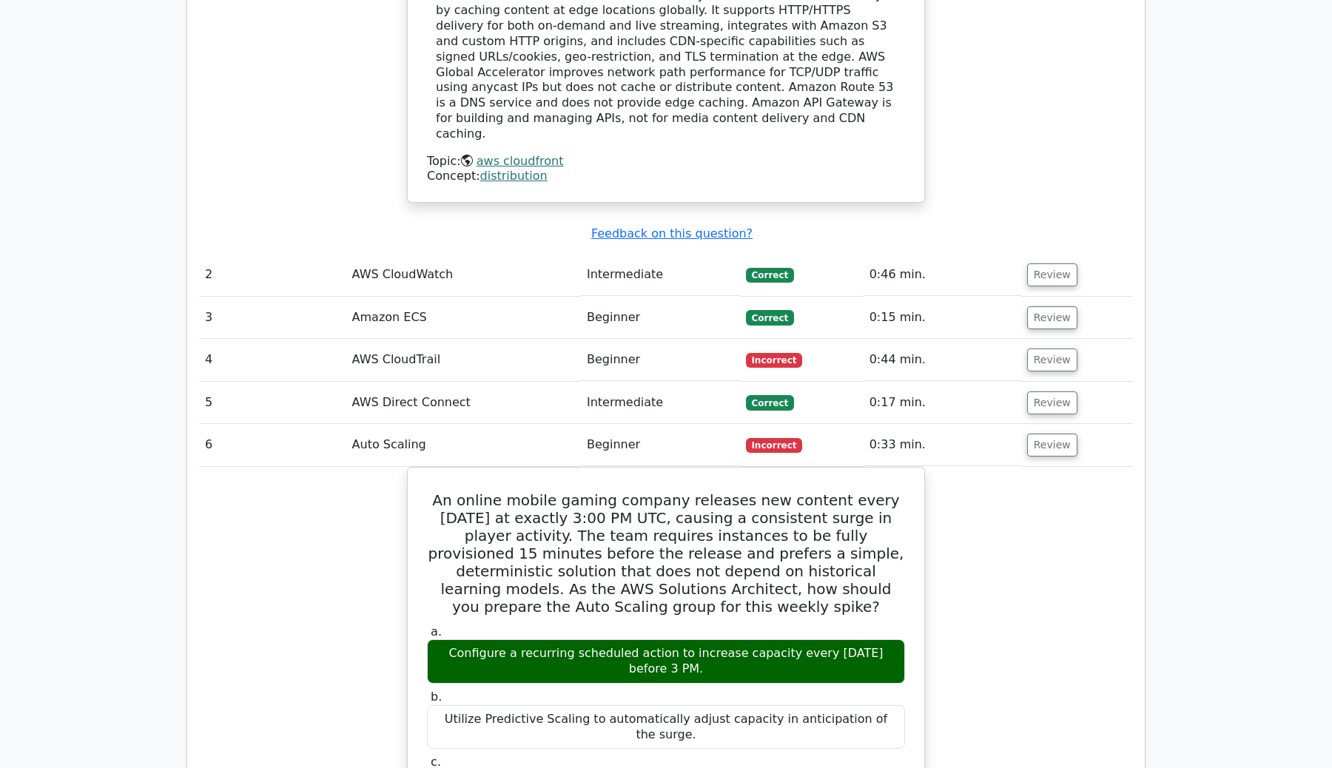
click at [1038, 424] on td "Review" at bounding box center [1077, 445] width 112 height 42
click at [1038, 434] on button "Review" at bounding box center [1052, 445] width 50 height 23
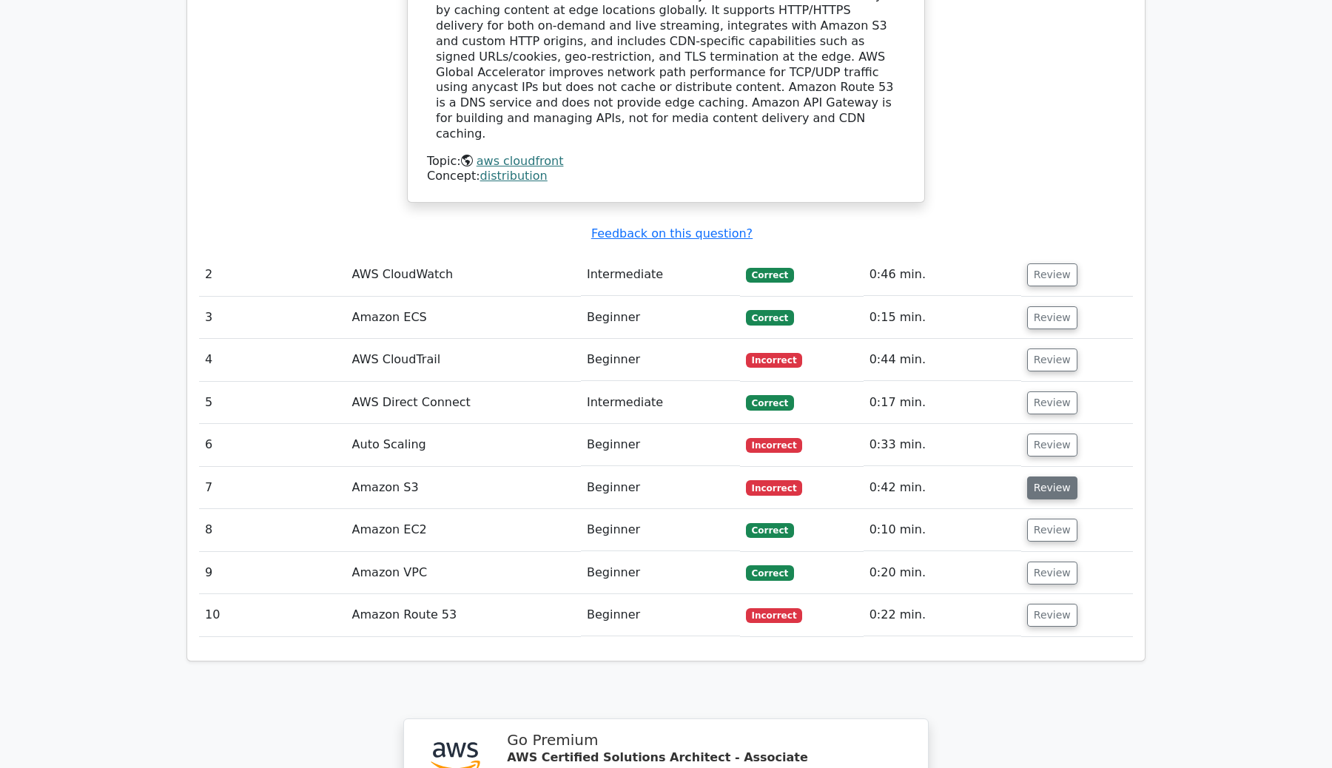
click at [1030, 477] on button "Review" at bounding box center [1052, 488] width 50 height 23
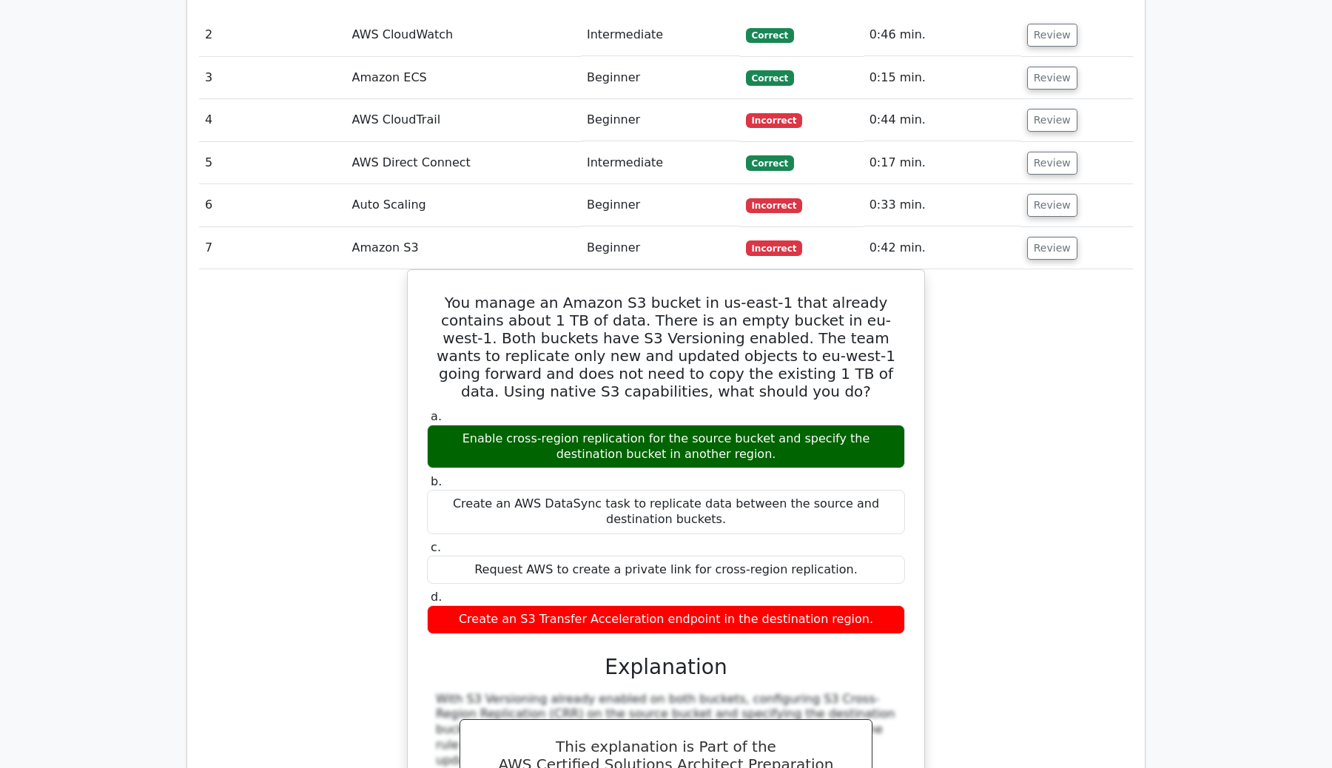
scroll to position [2087, 0]
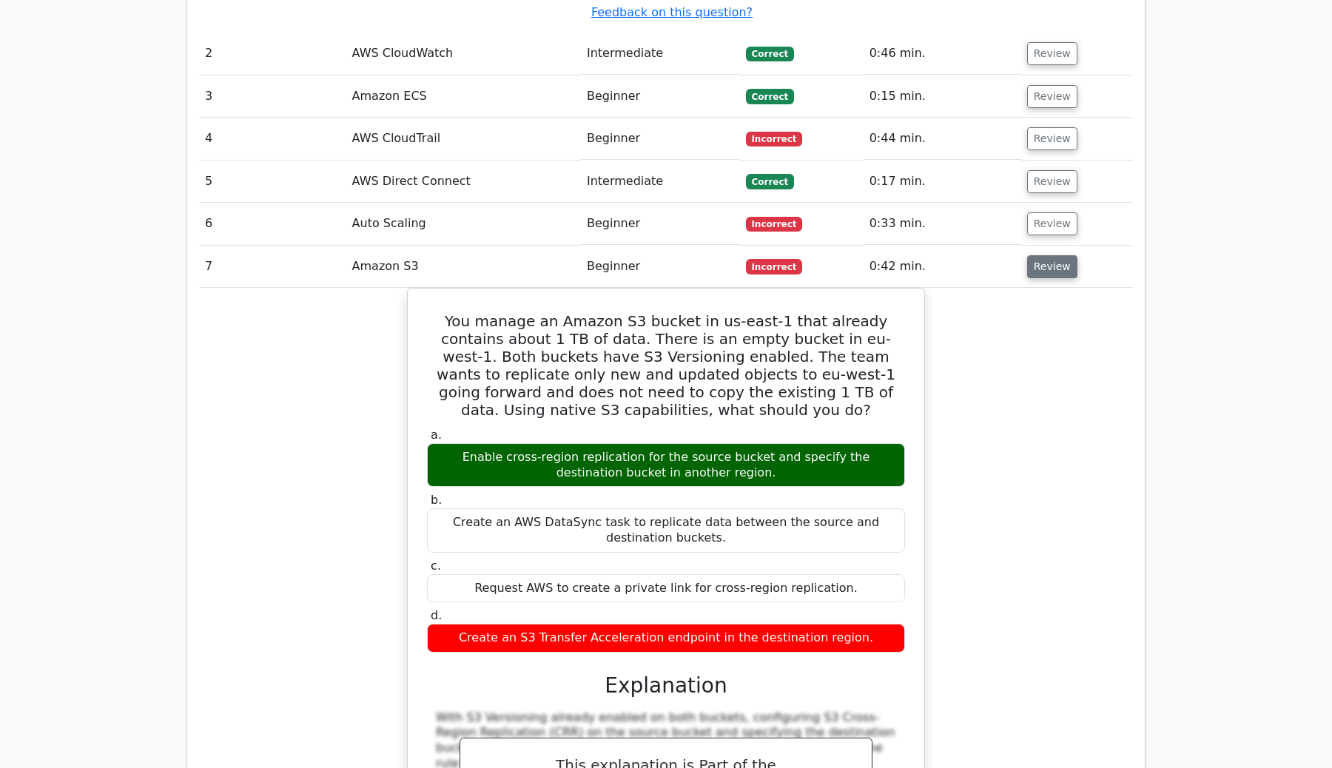
click at [1039, 255] on button "Review" at bounding box center [1052, 266] width 50 height 23
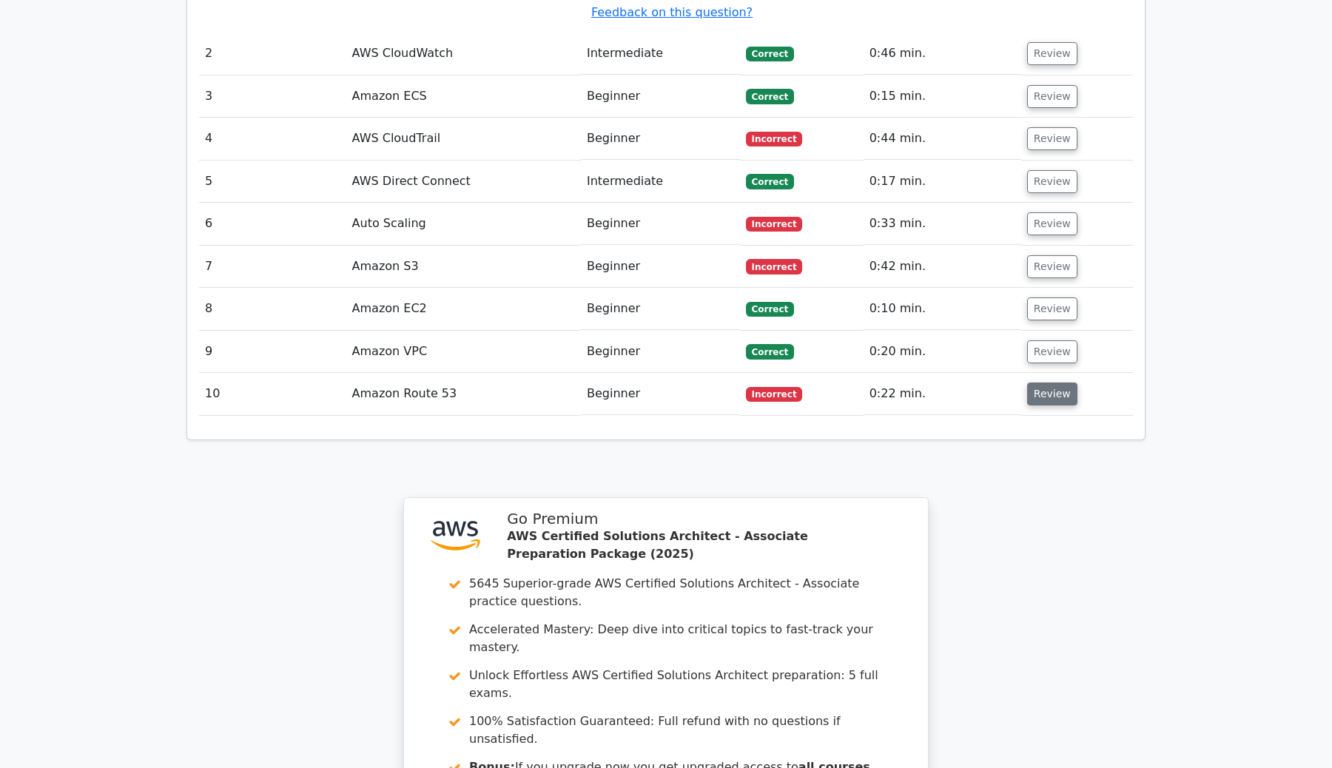
click at [1035, 383] on button "Review" at bounding box center [1052, 394] width 50 height 23
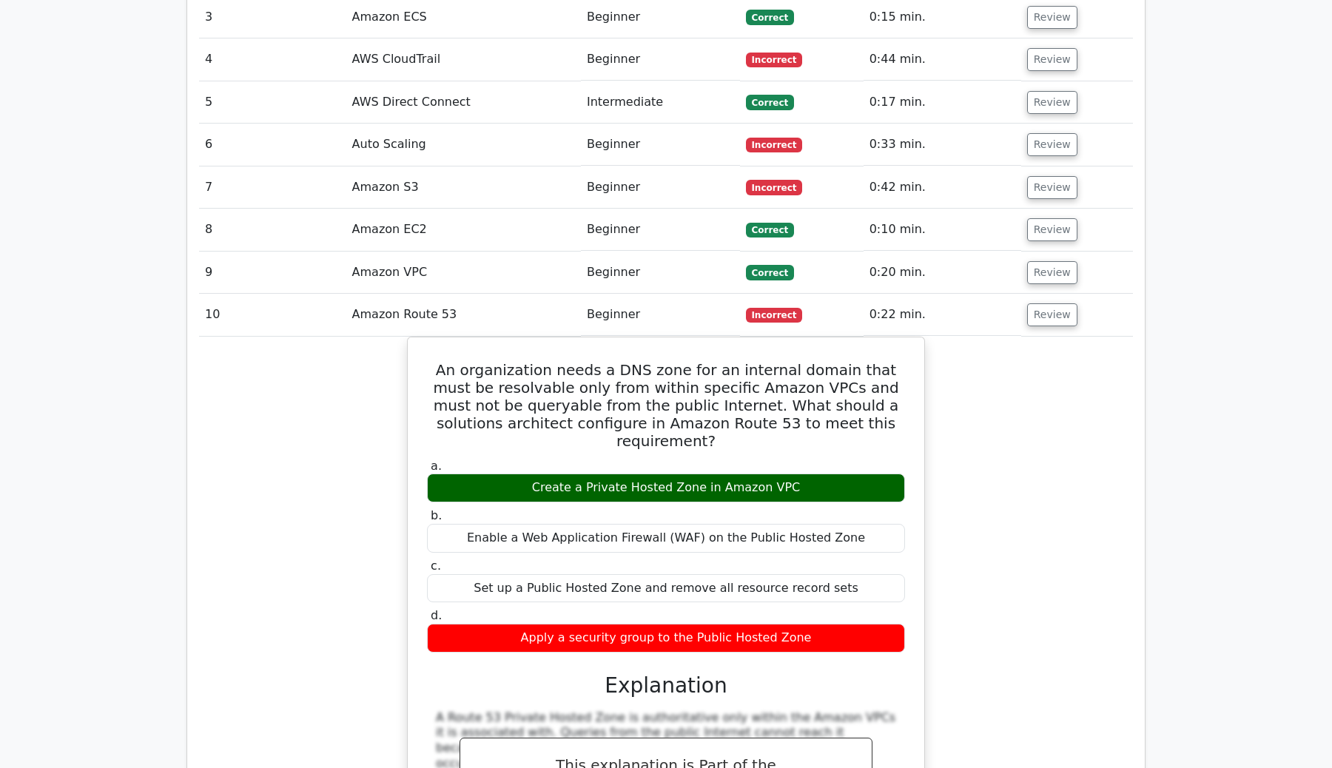
scroll to position [2142, 0]
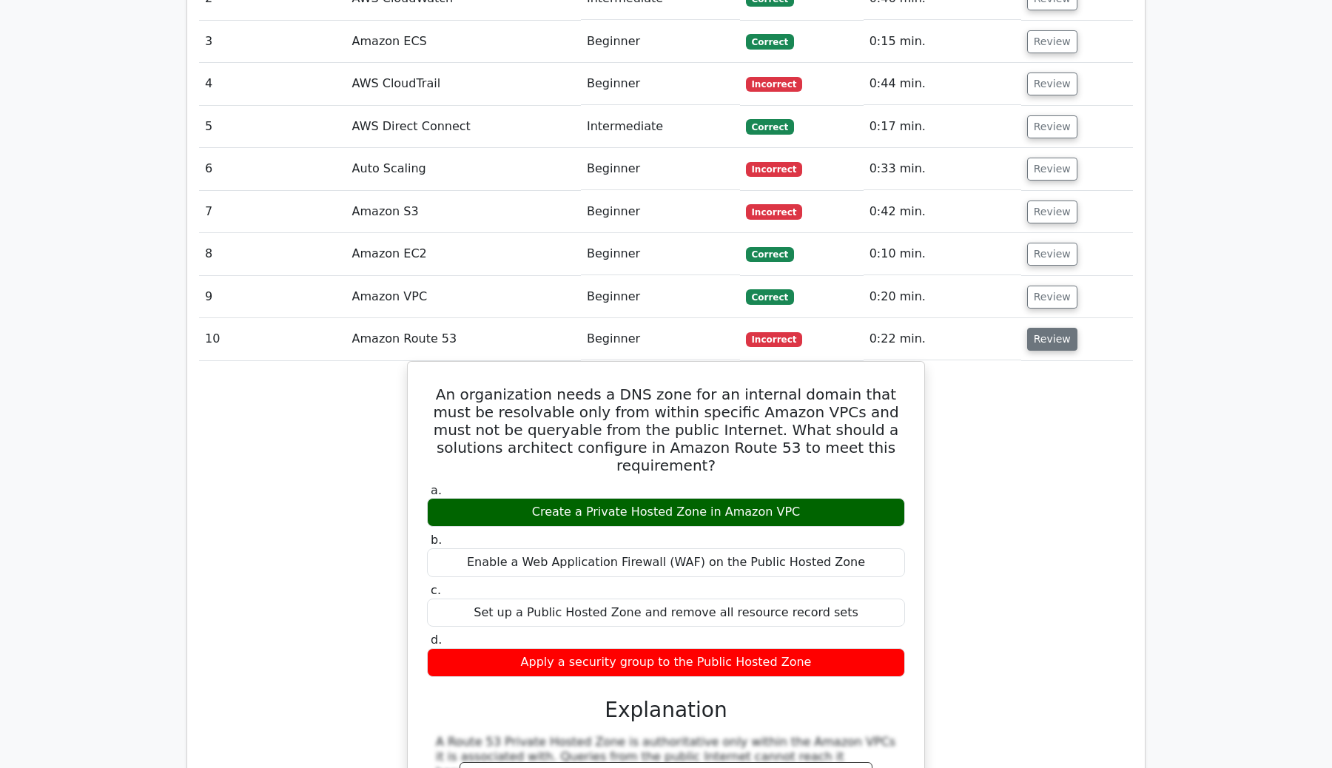
click at [1059, 328] on button "Review" at bounding box center [1052, 339] width 50 height 23
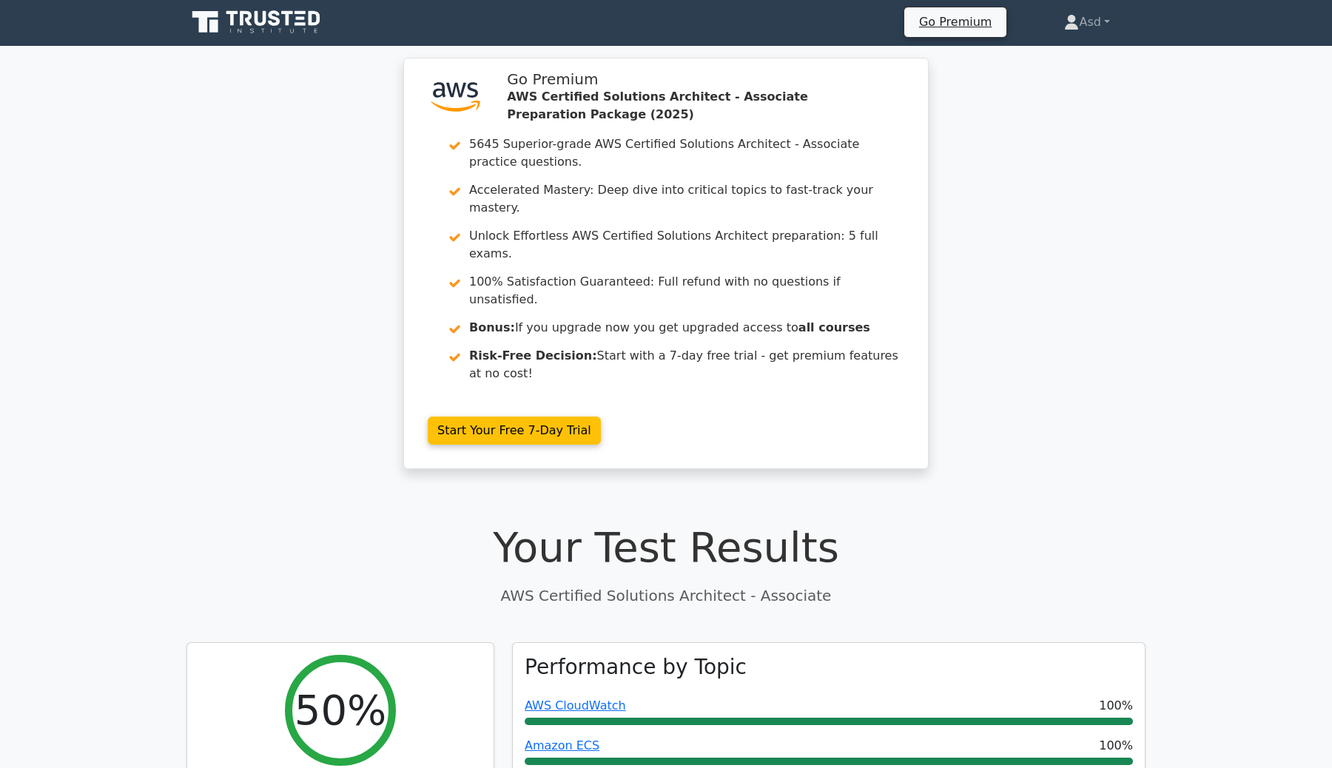
scroll to position [0, 0]
